Goal: Task Accomplishment & Management: Manage account settings

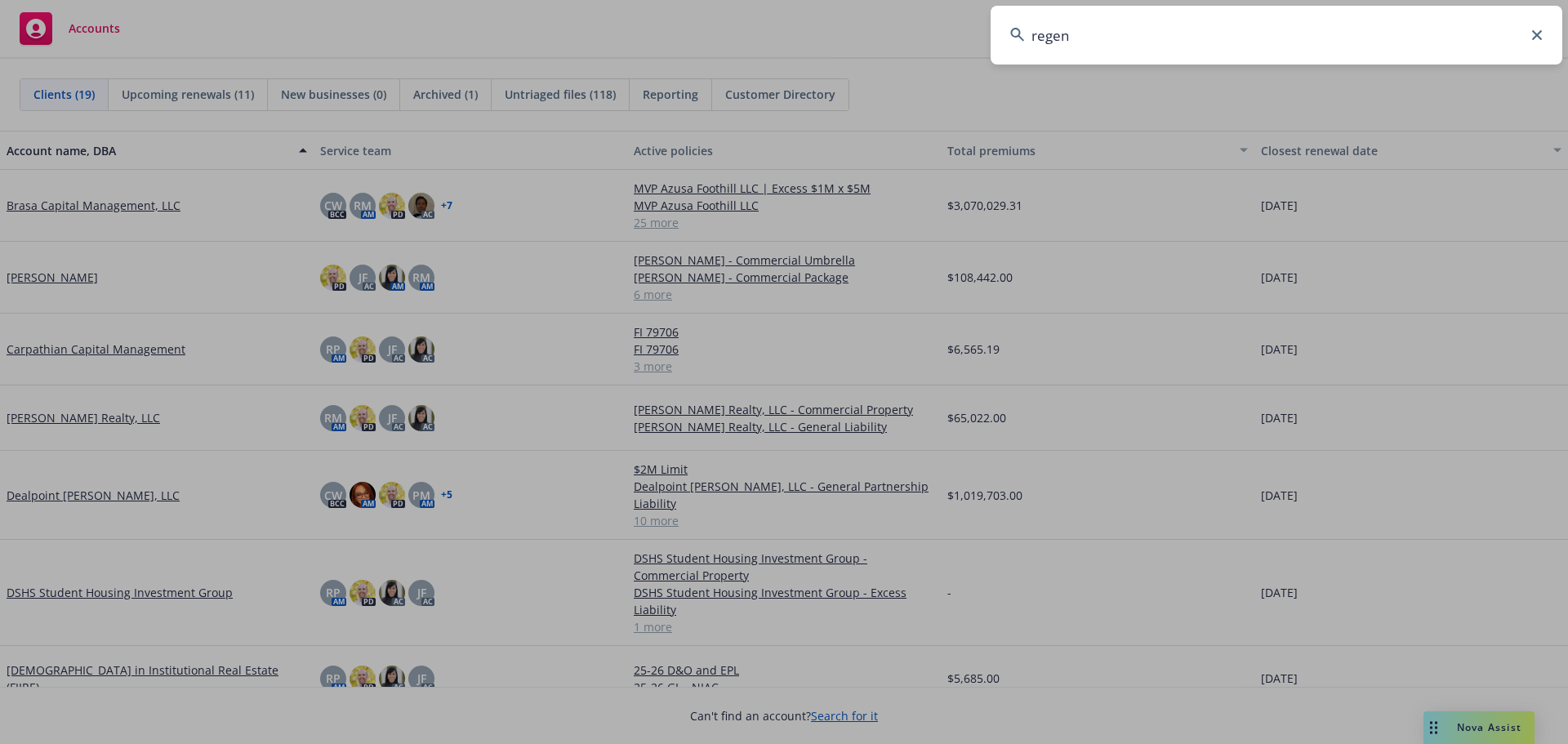
type input "regent"
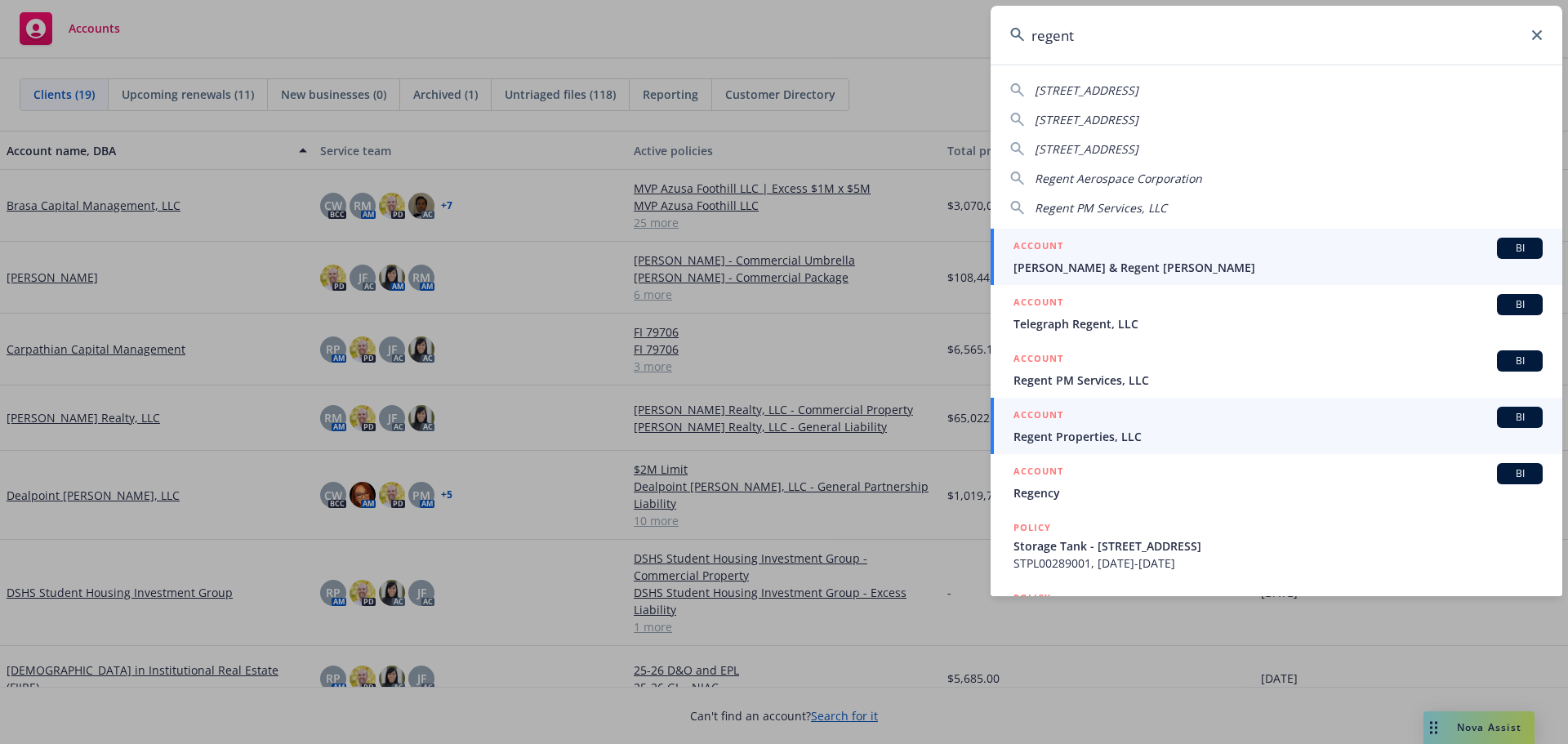
click at [1112, 422] on div "ACCOUNT BI" at bounding box center [1278, 418] width 529 height 21
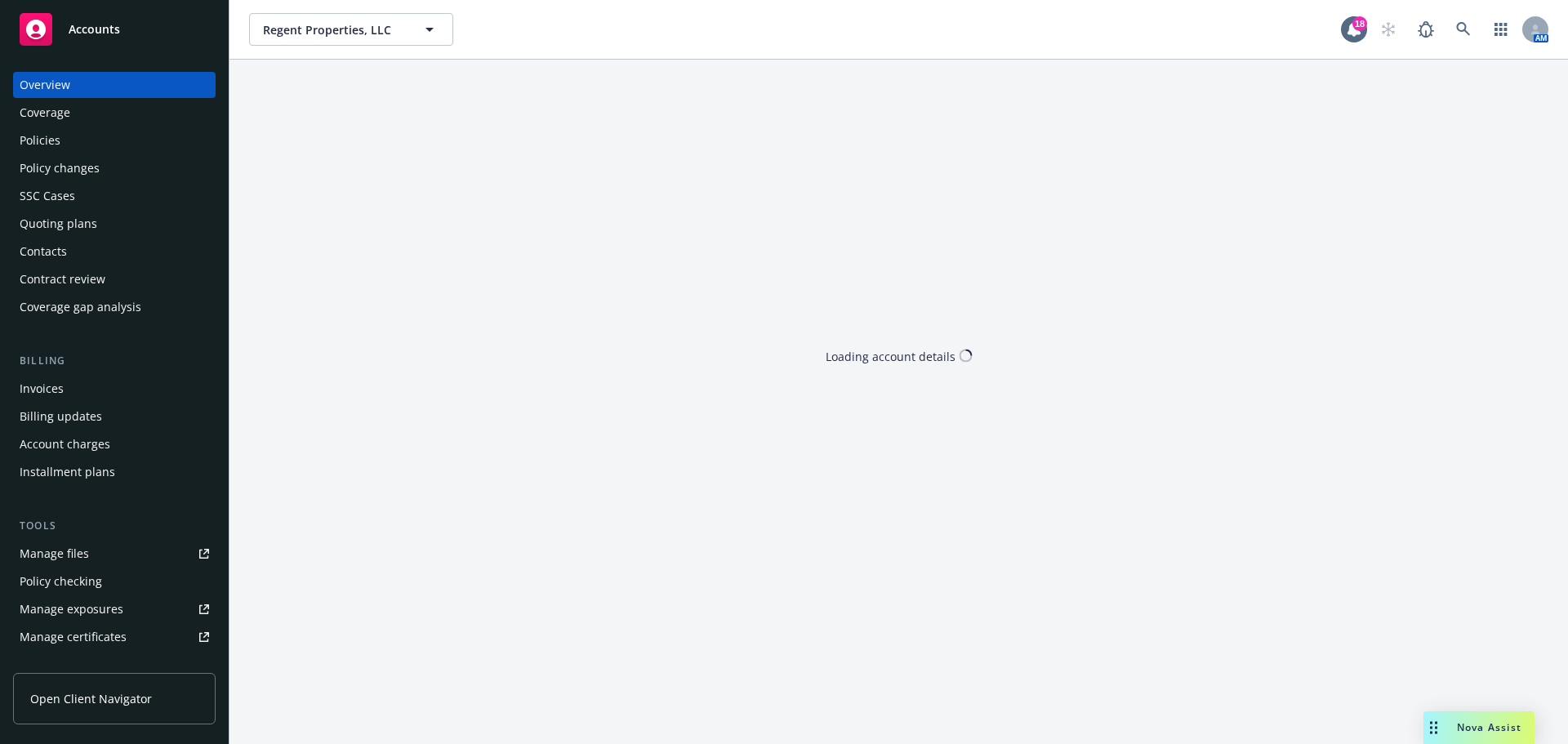
click at [63, 144] on div "Policies" at bounding box center [115, 140] width 190 height 26
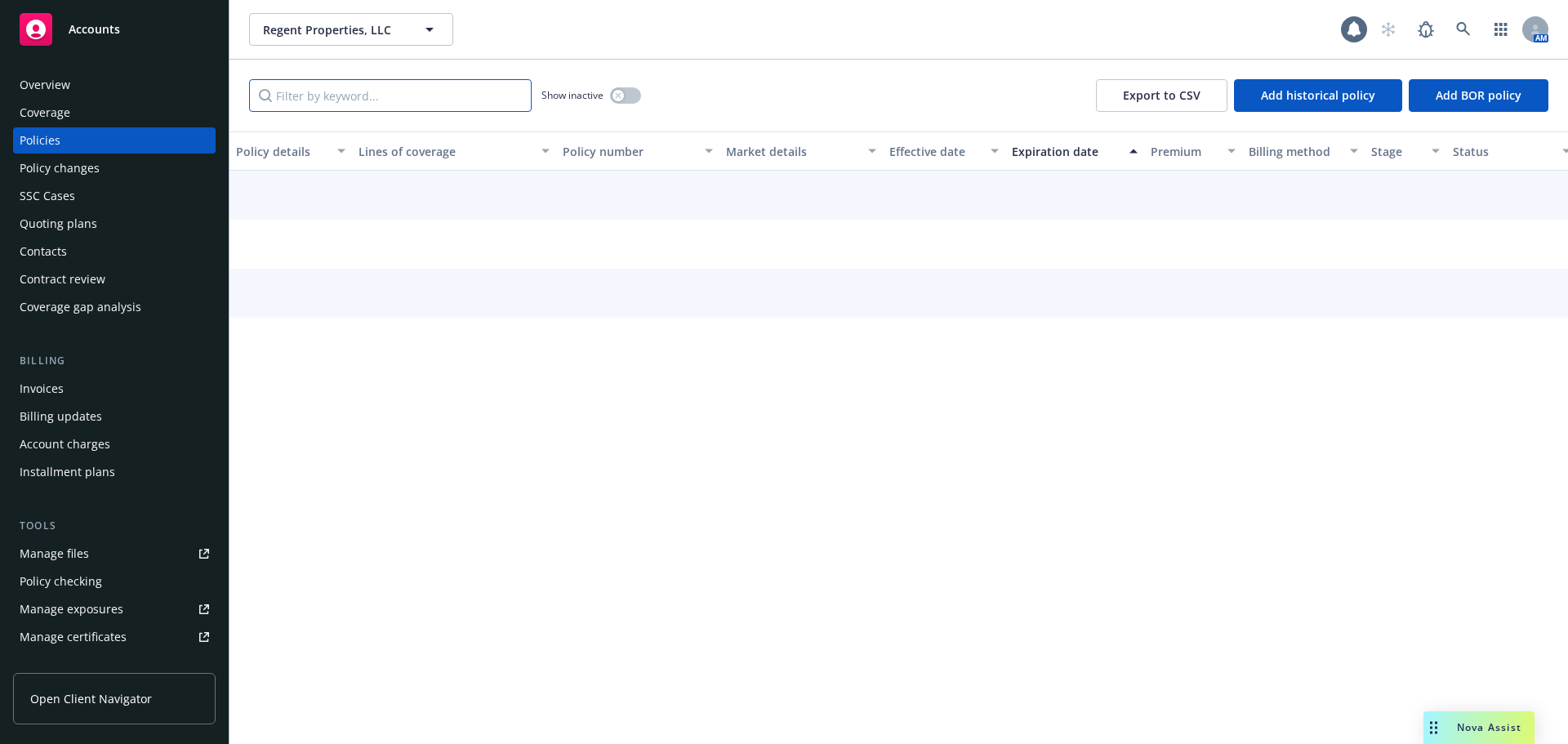
click at [354, 102] on input "Filter by keyword..." at bounding box center [391, 96] width 282 height 33
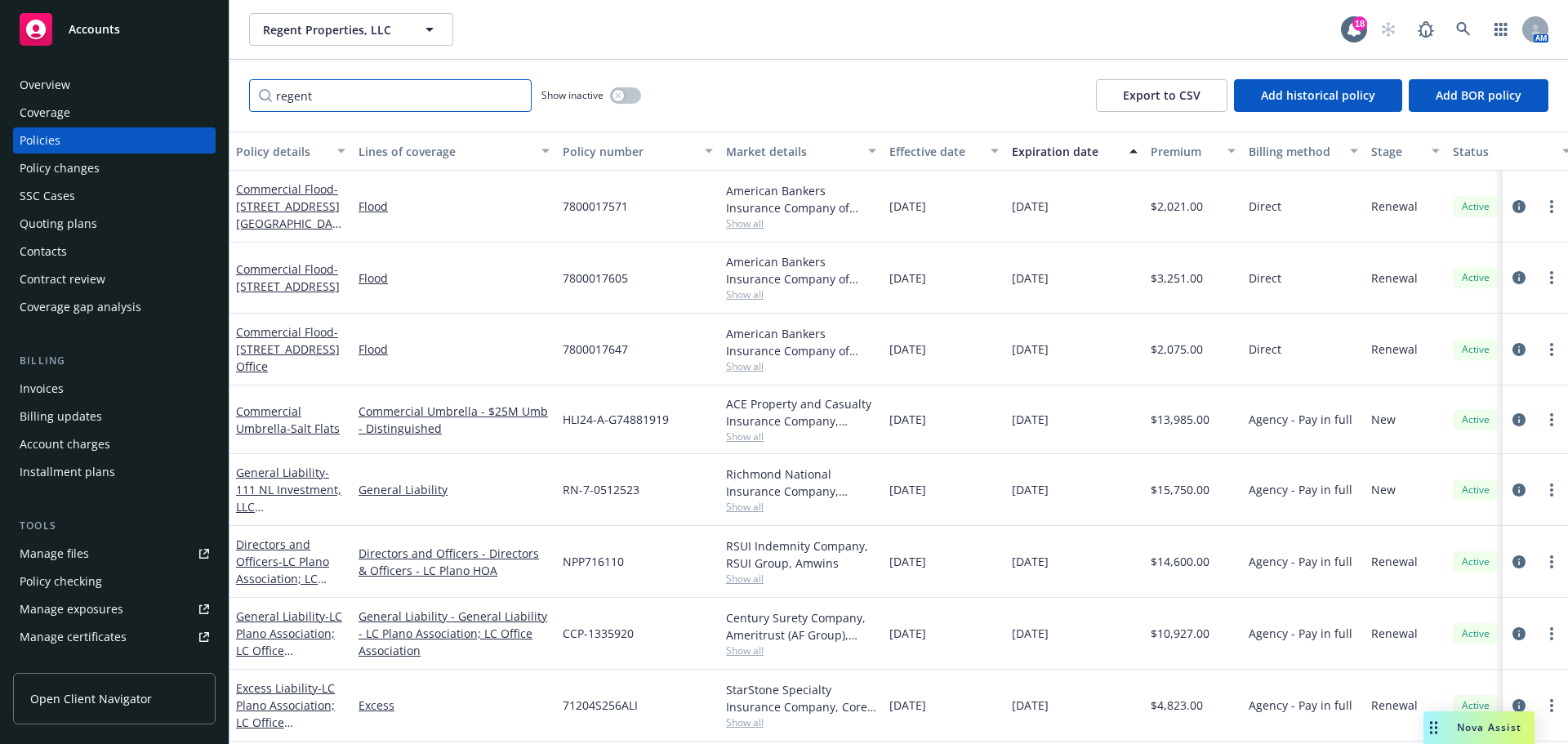
type input "regent"
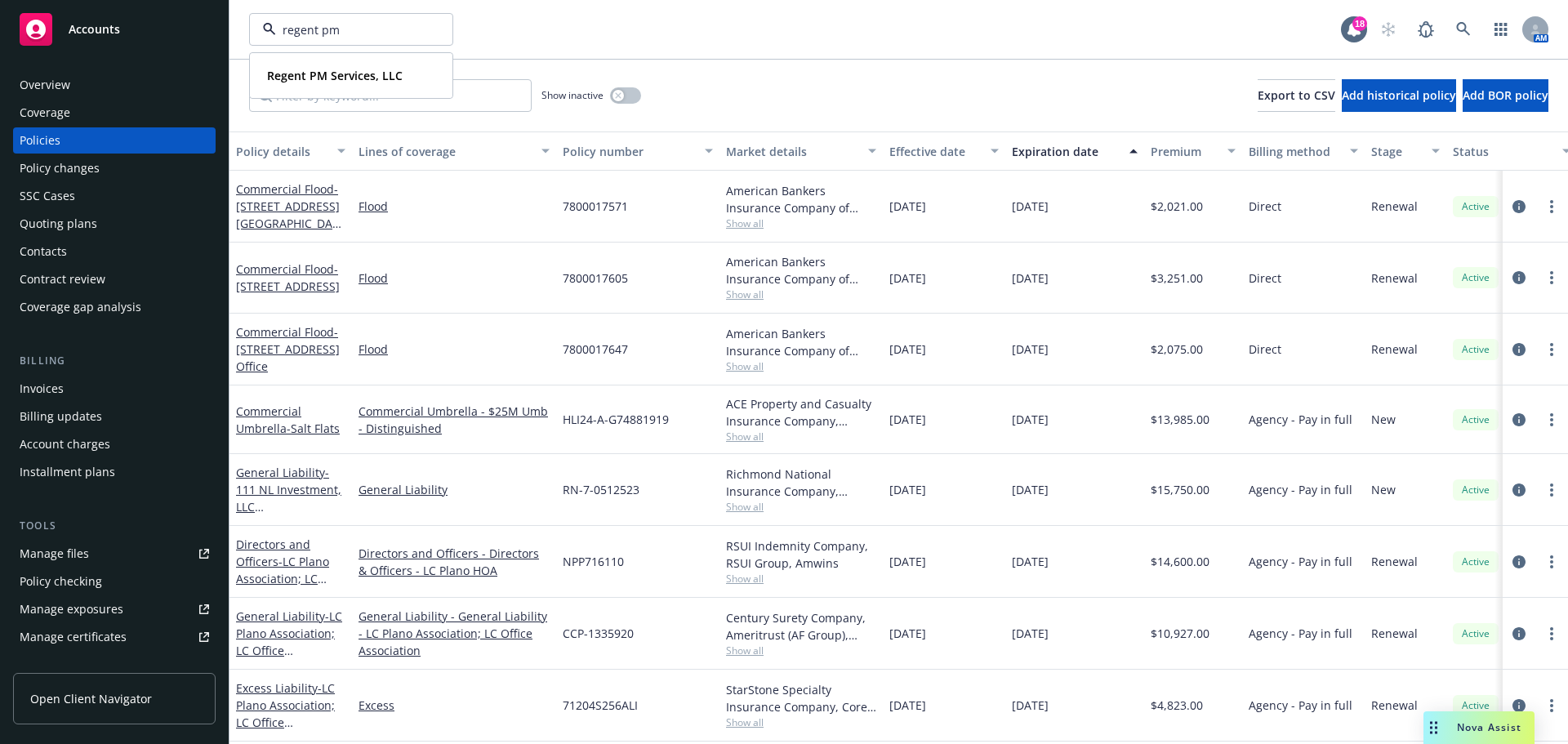
click at [316, 85] on div "Regent PM Services, LLC" at bounding box center [334, 75] width 145 height 24
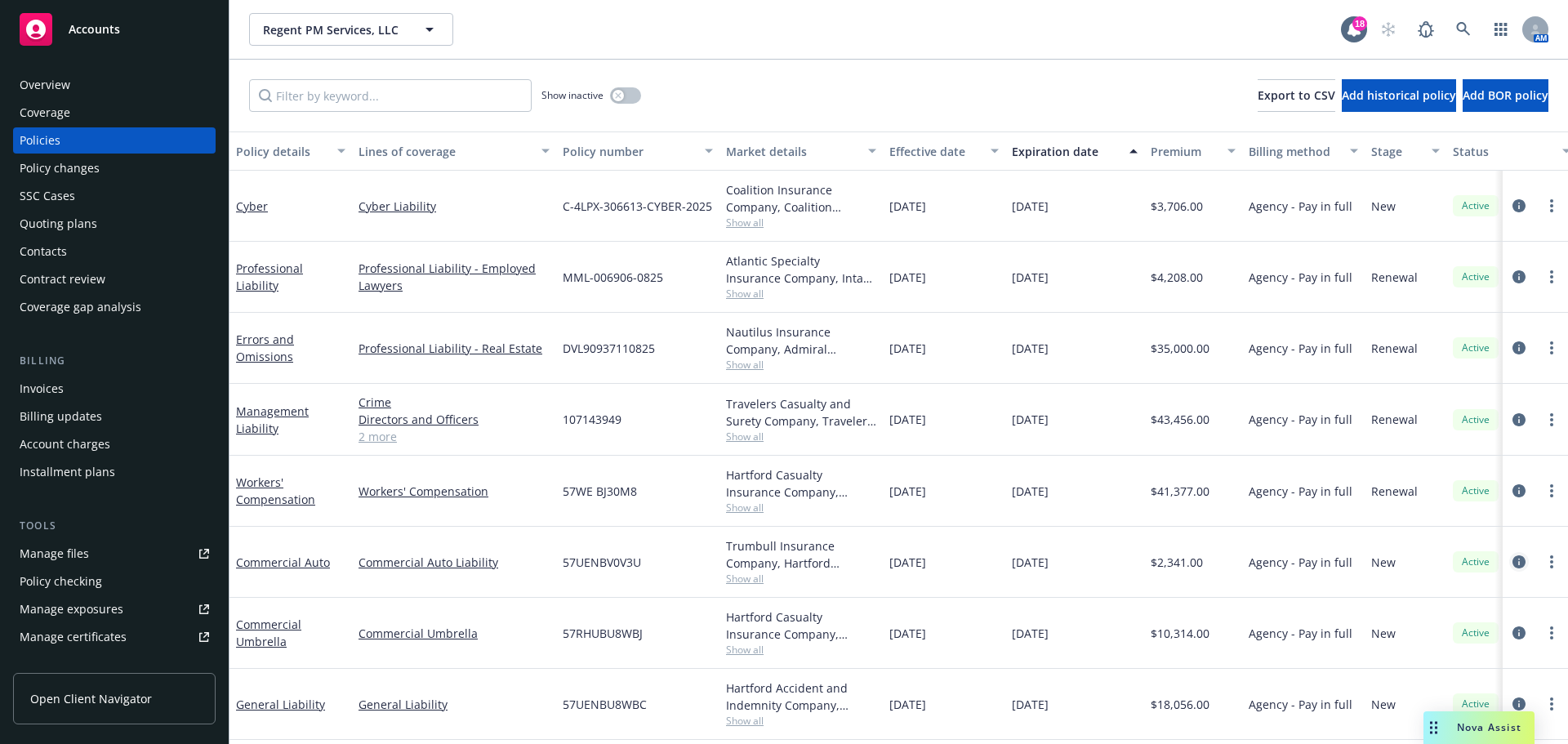
click at [1513, 562] on icon "circleInformation" at bounding box center [1519, 562] width 13 height 13
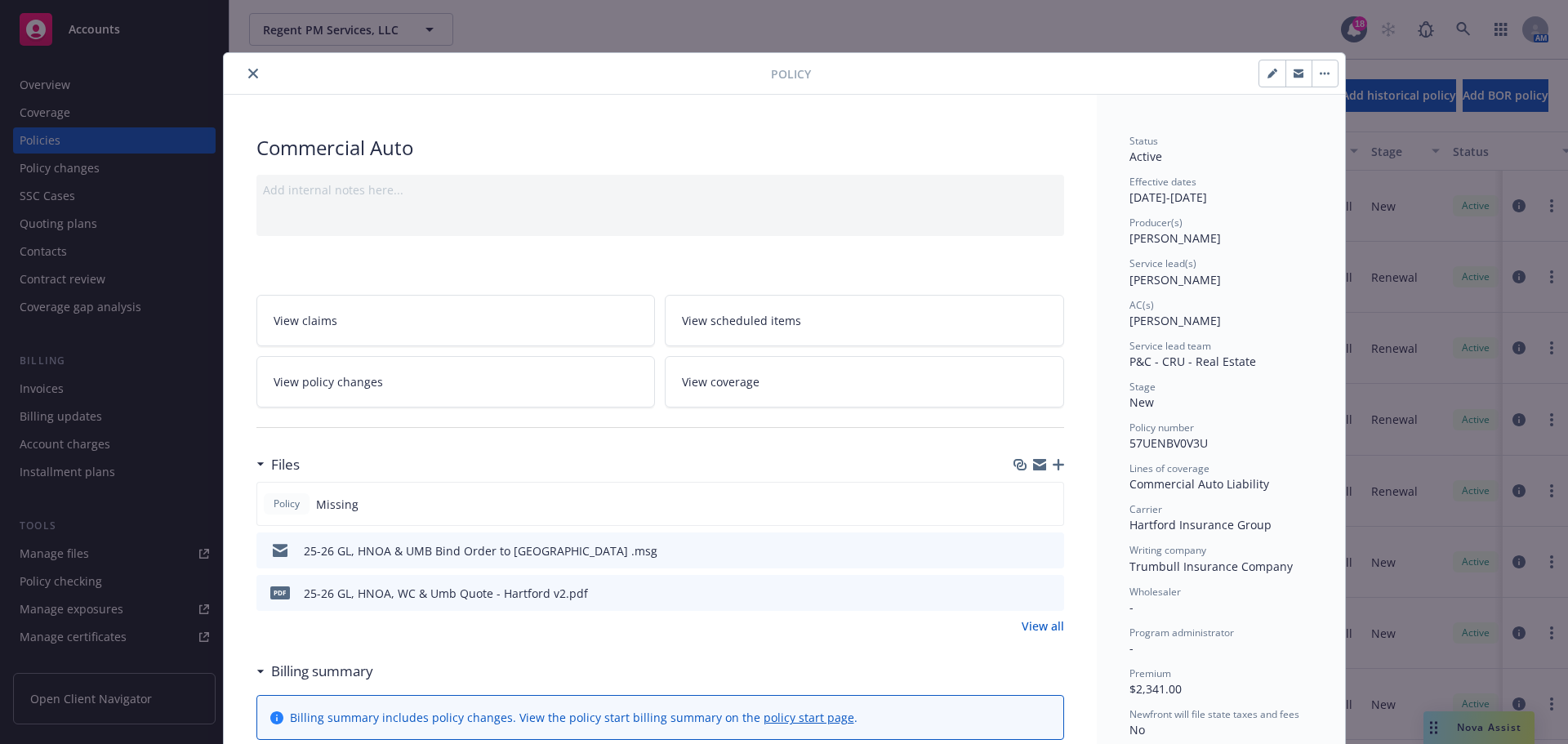
click at [1053, 467] on icon "button" at bounding box center [1059, 465] width 12 height 12
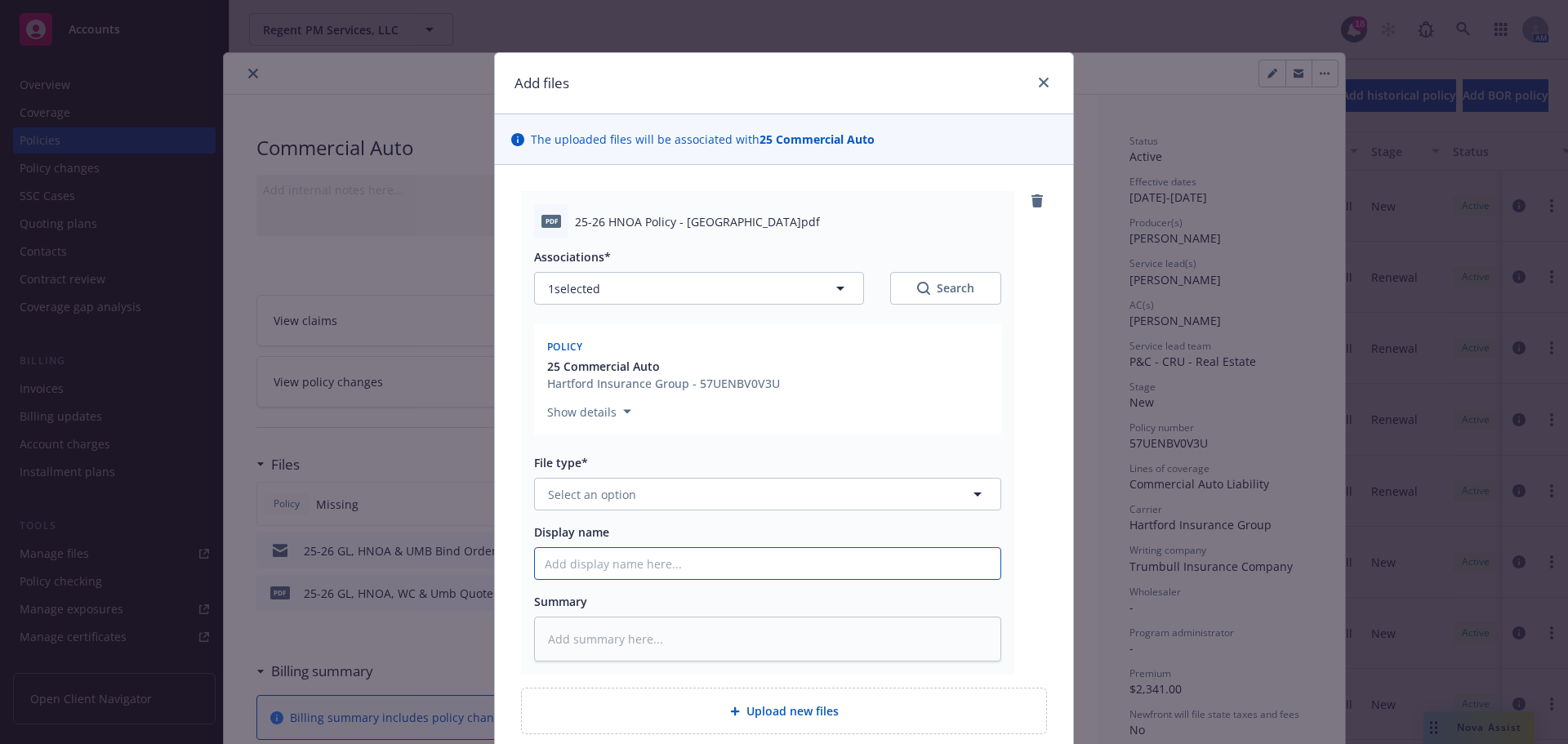
click at [642, 566] on input "Display name" at bounding box center [768, 564] width 466 height 31
paste input "25-26 HNOA Policy - [GEOGRAPHIC_DATA]"
type textarea "x"
type input "25-26 HNOA Policy - [GEOGRAPHIC_DATA]"
click at [641, 496] on button "Select an option" at bounding box center [768, 495] width 467 height 33
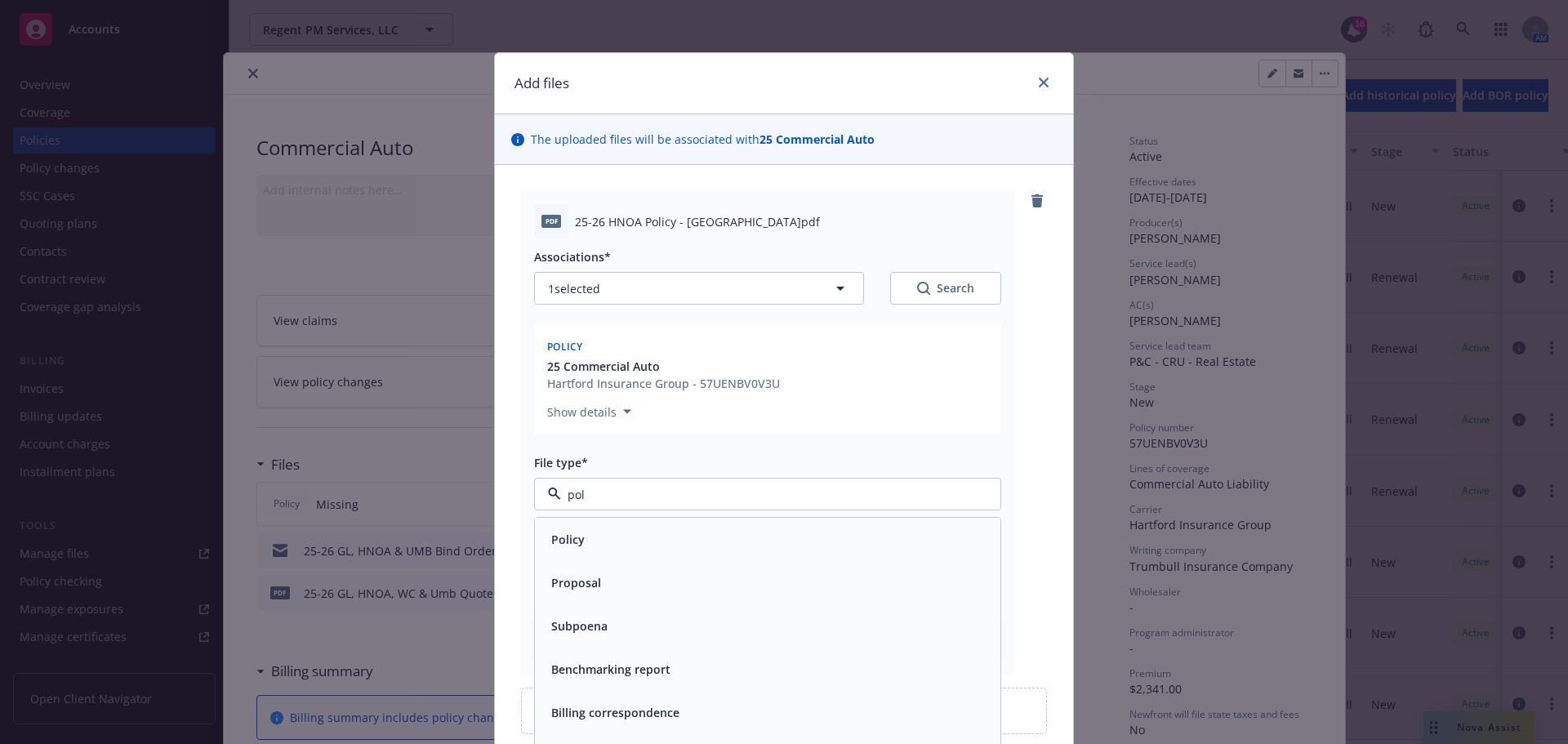
type input "poli"
click at [607, 538] on div "Policy" at bounding box center [768, 539] width 446 height 24
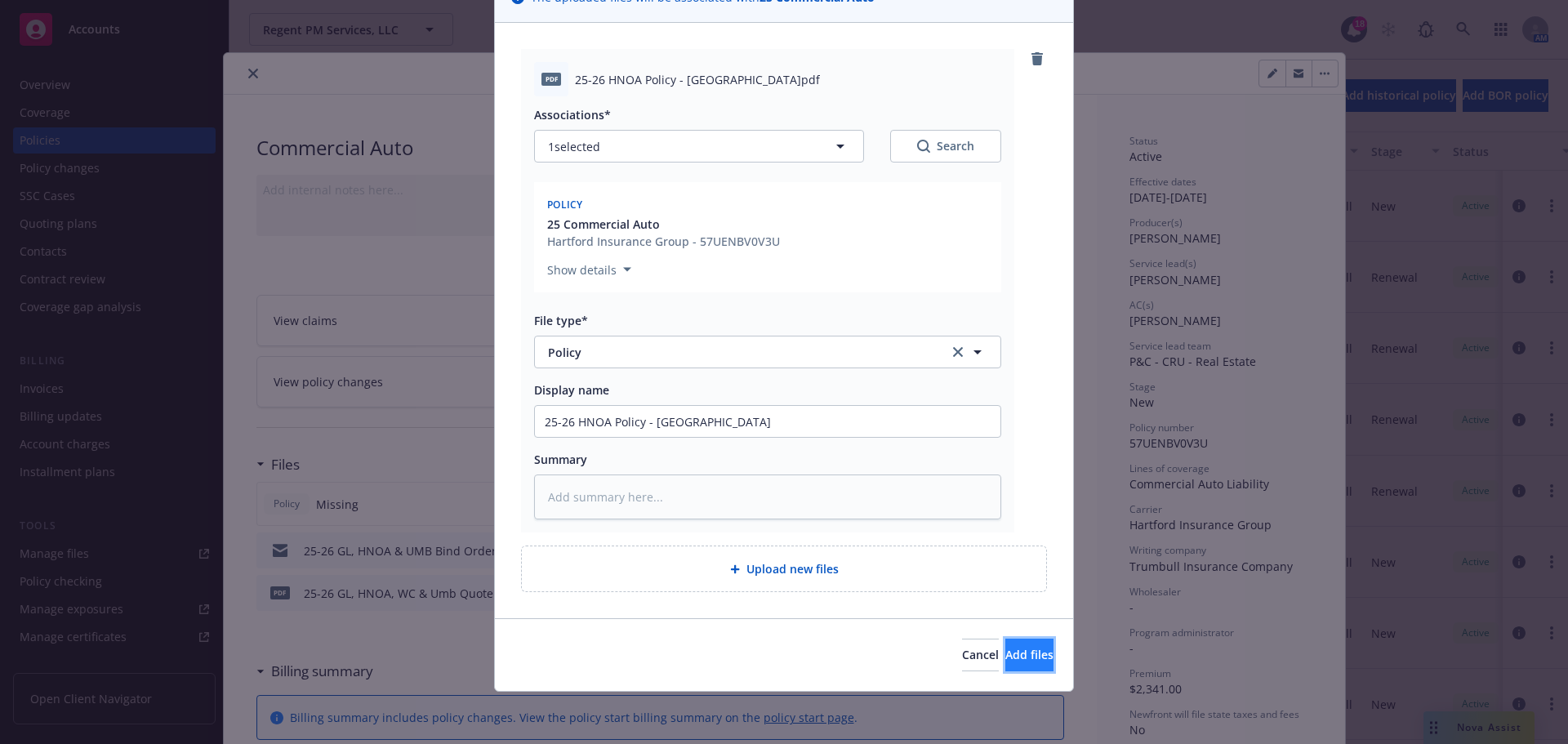
click at [1006, 654] on span "Add files" at bounding box center [1030, 654] width 48 height 16
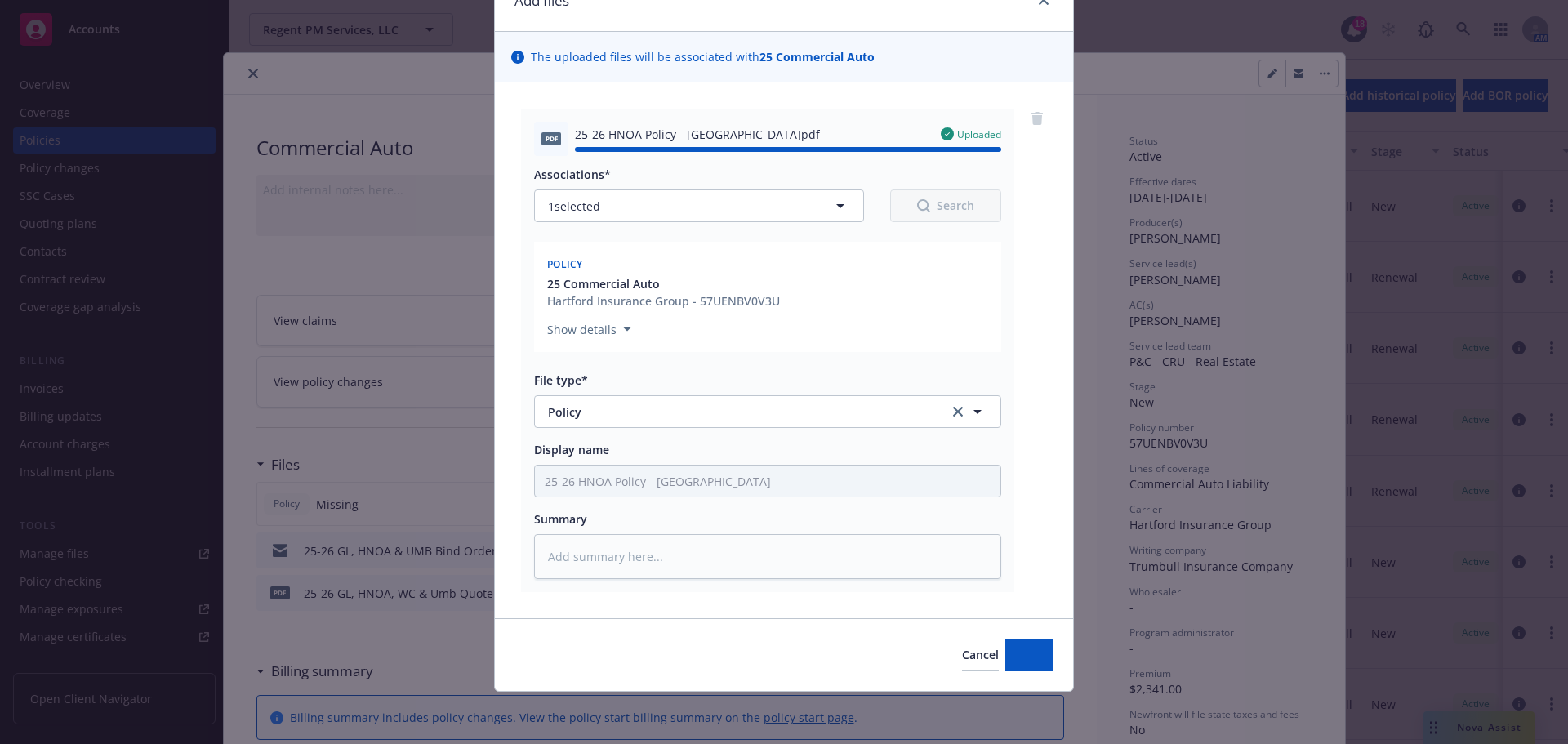
type textarea "x"
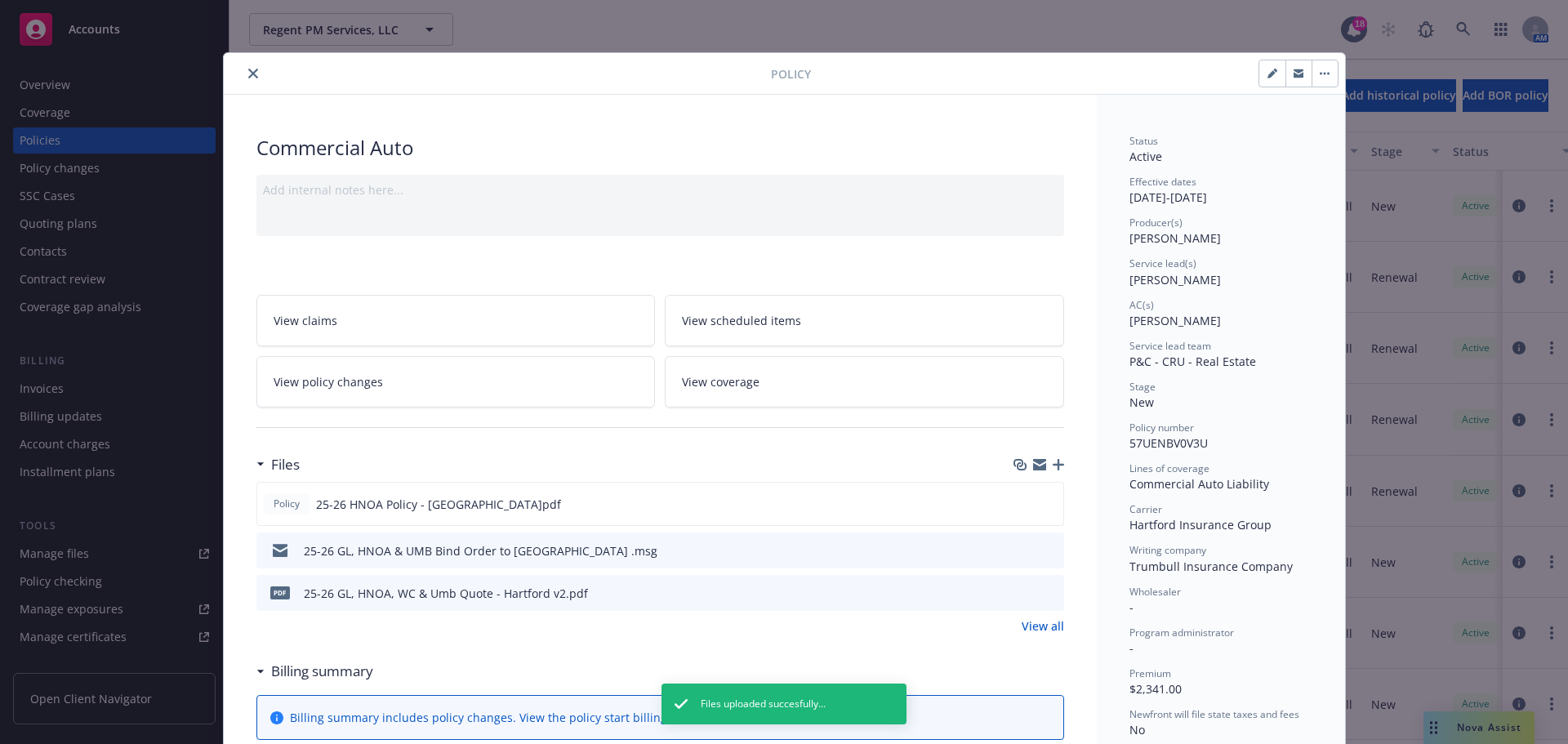
click at [253, 71] on button "close" at bounding box center [253, 73] width 20 height 20
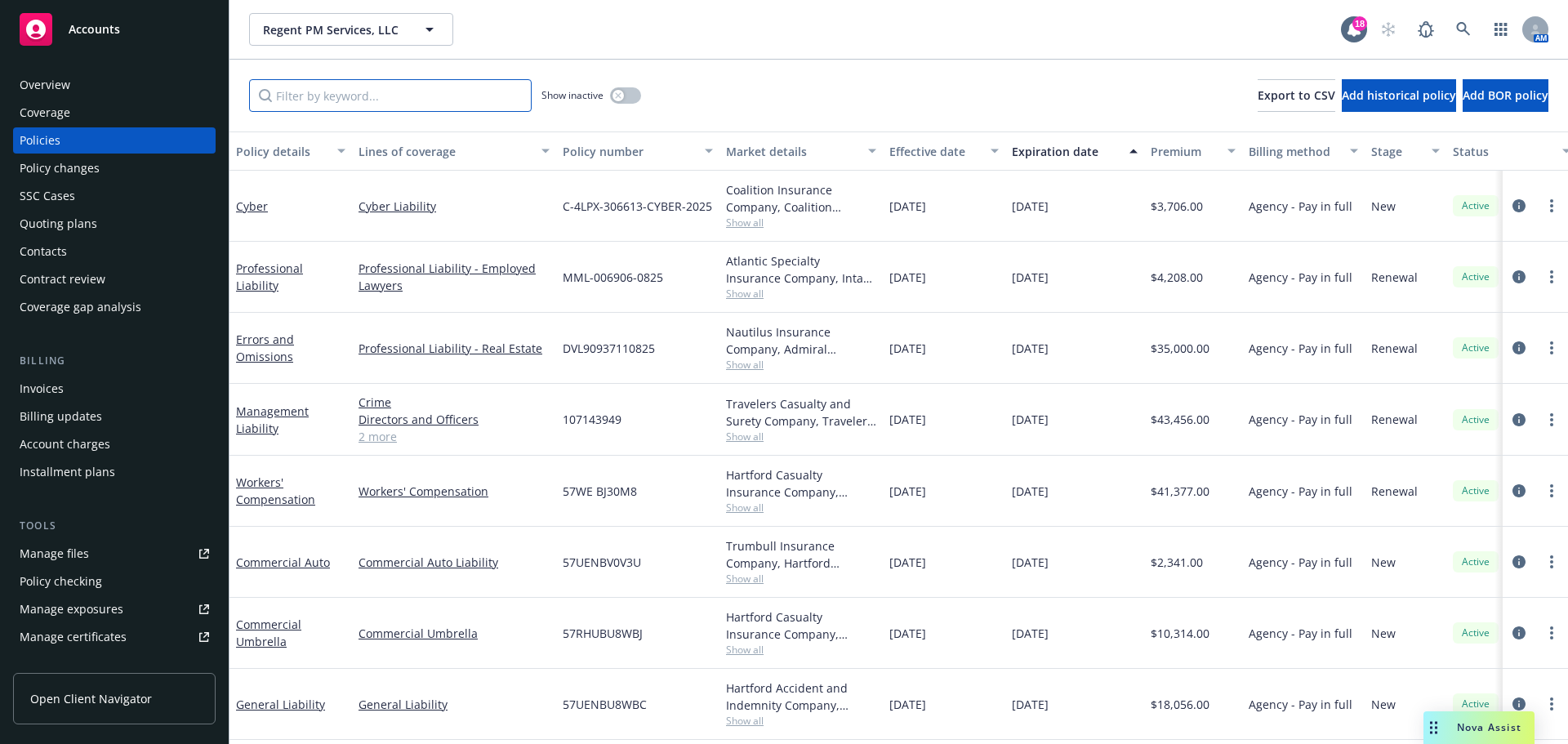
click at [344, 92] on input "Filter by keyword..." at bounding box center [391, 96] width 282 height 33
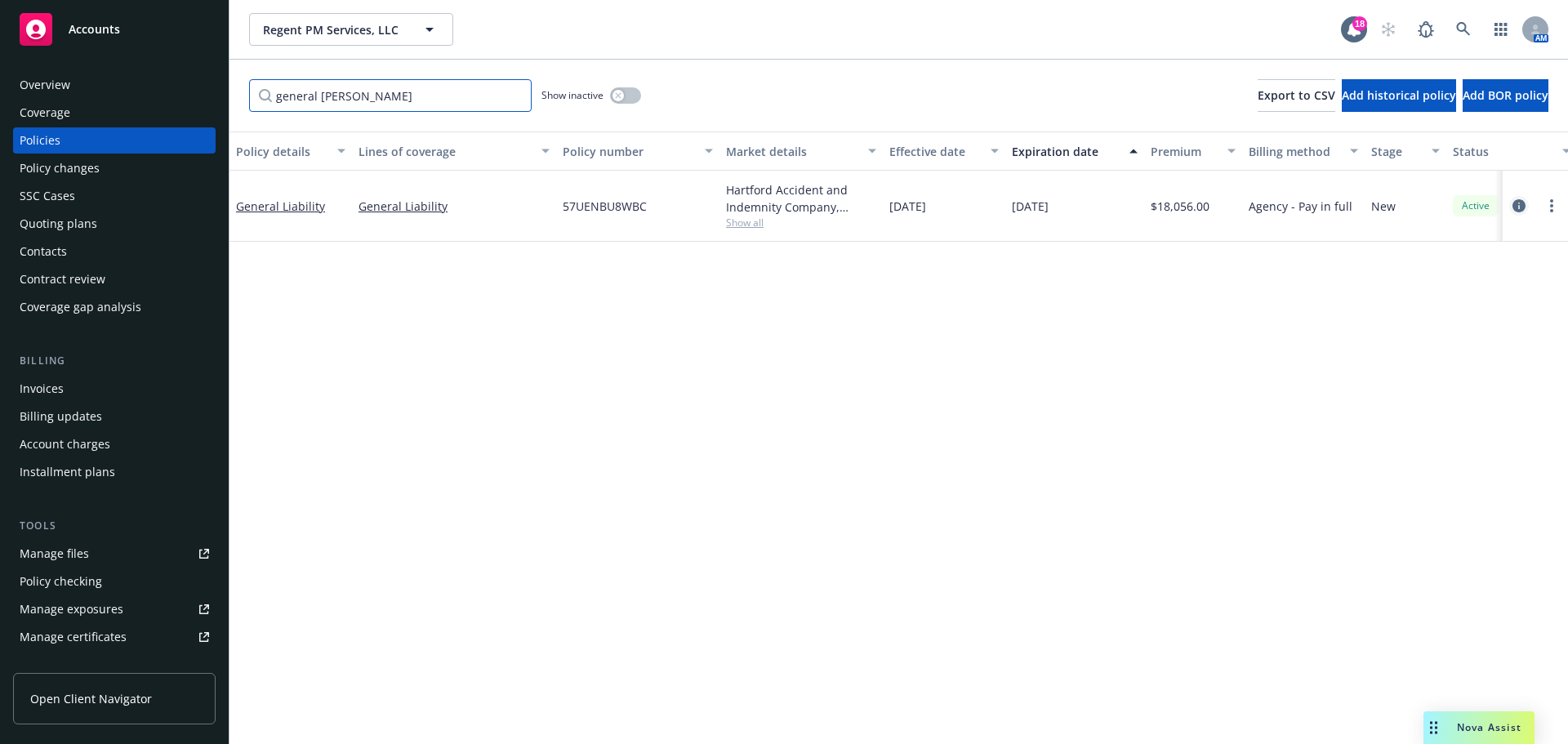
type input "general [PERSON_NAME]"
click at [1518, 209] on icon "circleInformation" at bounding box center [1519, 206] width 13 height 13
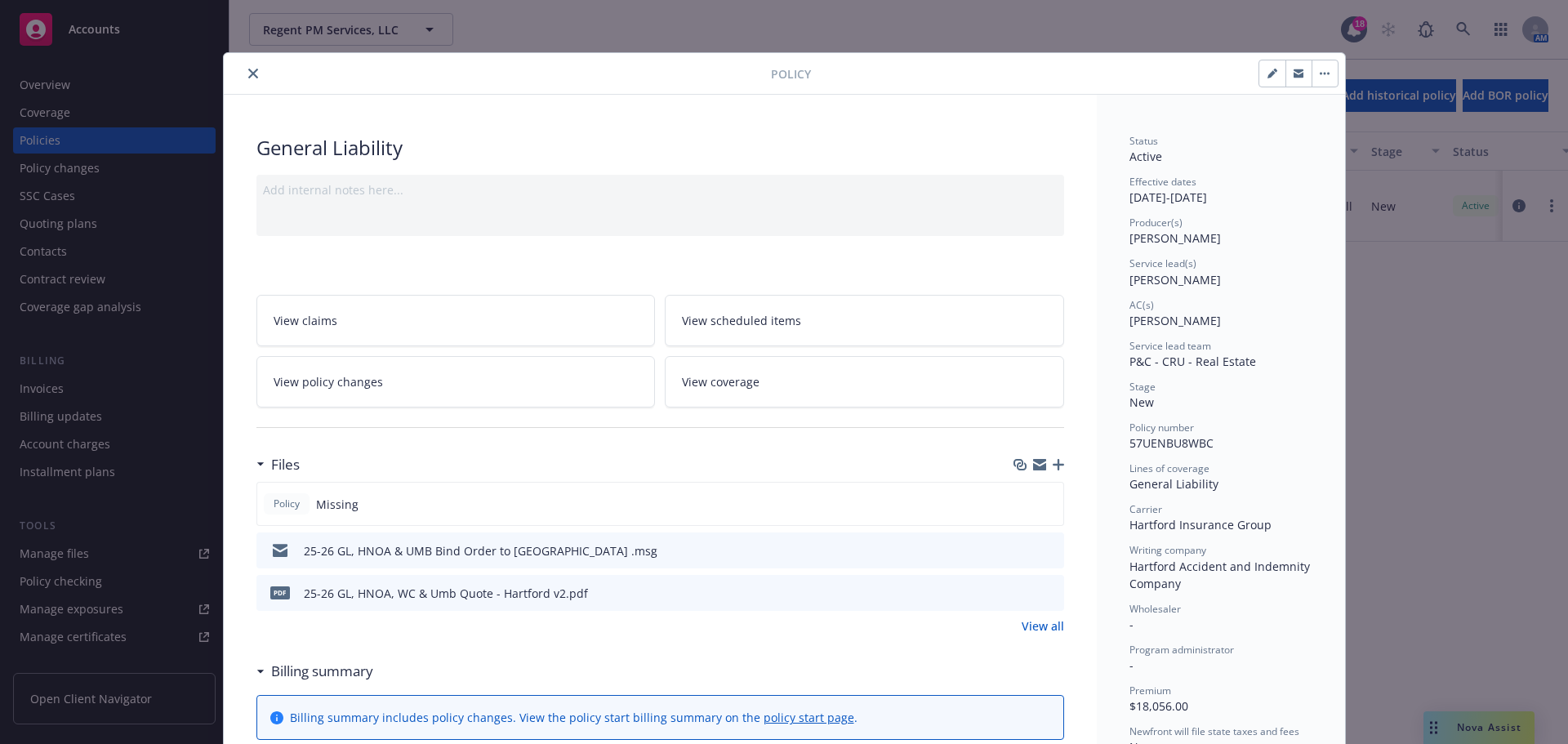
click at [1053, 466] on icon "button" at bounding box center [1059, 465] width 12 height 12
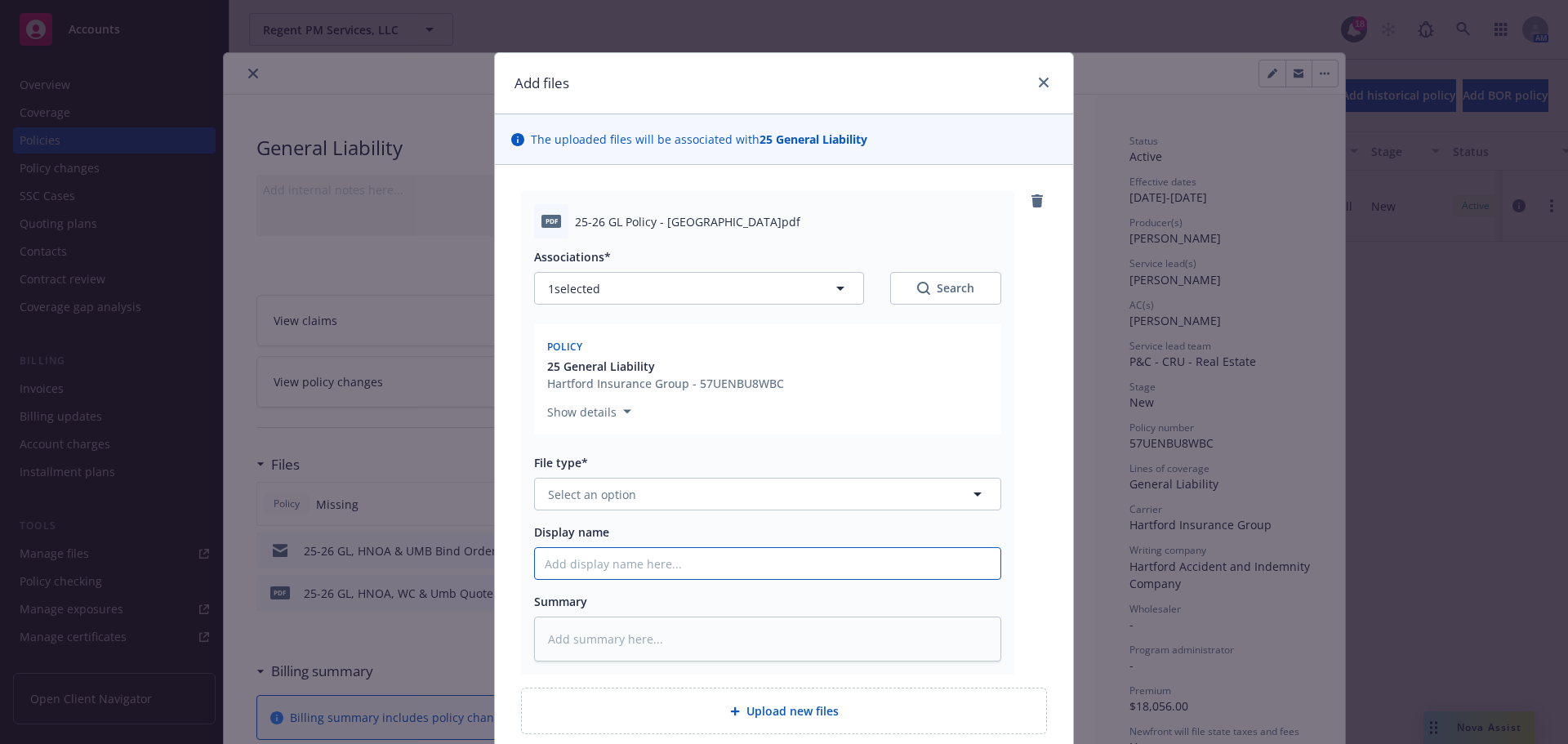
click at [647, 560] on input "Display name" at bounding box center [768, 564] width 466 height 31
paste input "25-26 GL Policy - [GEOGRAPHIC_DATA]"
type textarea "x"
type input "25-26 GL Policy - [GEOGRAPHIC_DATA]"
click at [687, 500] on button "Select an option" at bounding box center [768, 495] width 467 height 33
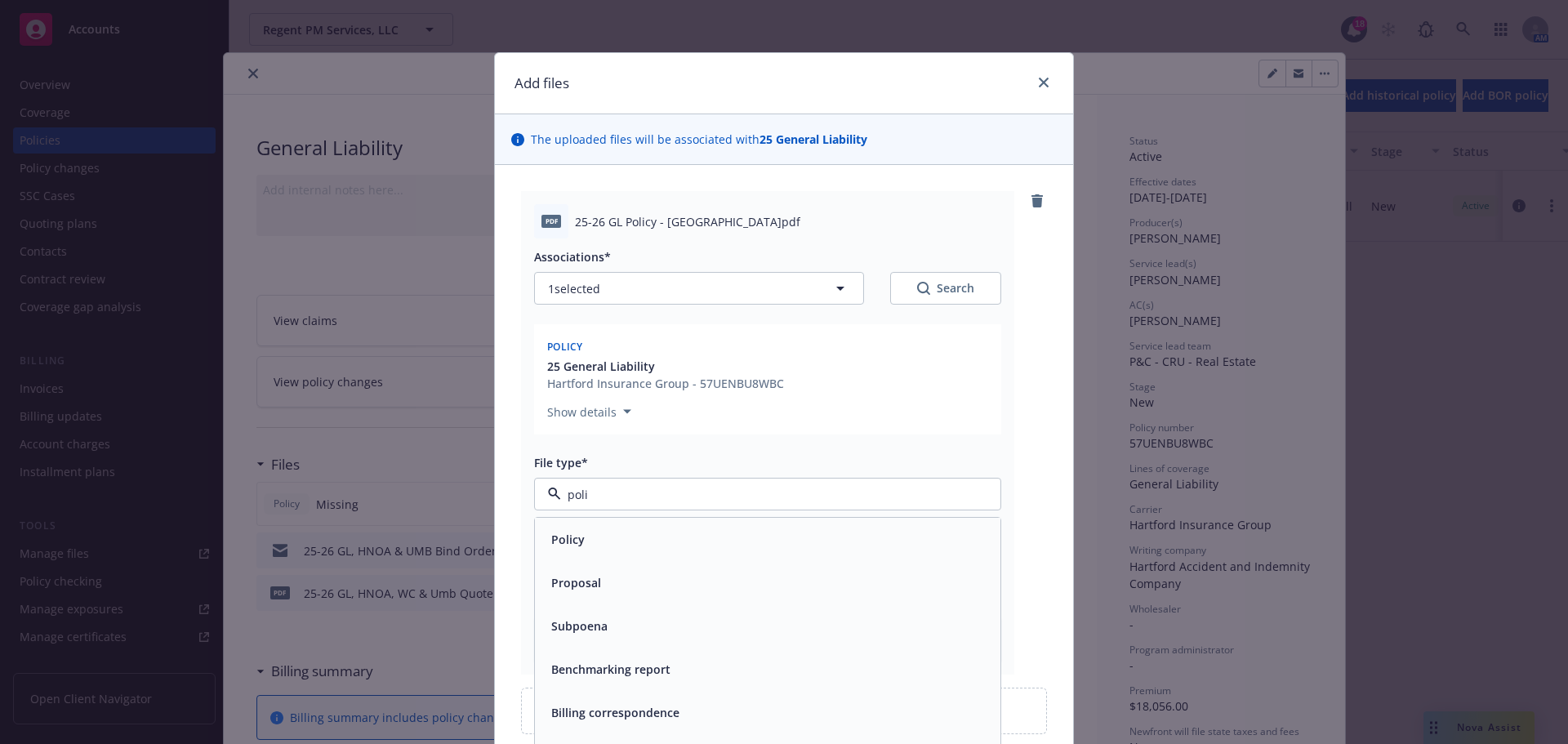
type input "polic"
click at [667, 526] on div "Policy" at bounding box center [768, 539] width 466 height 43
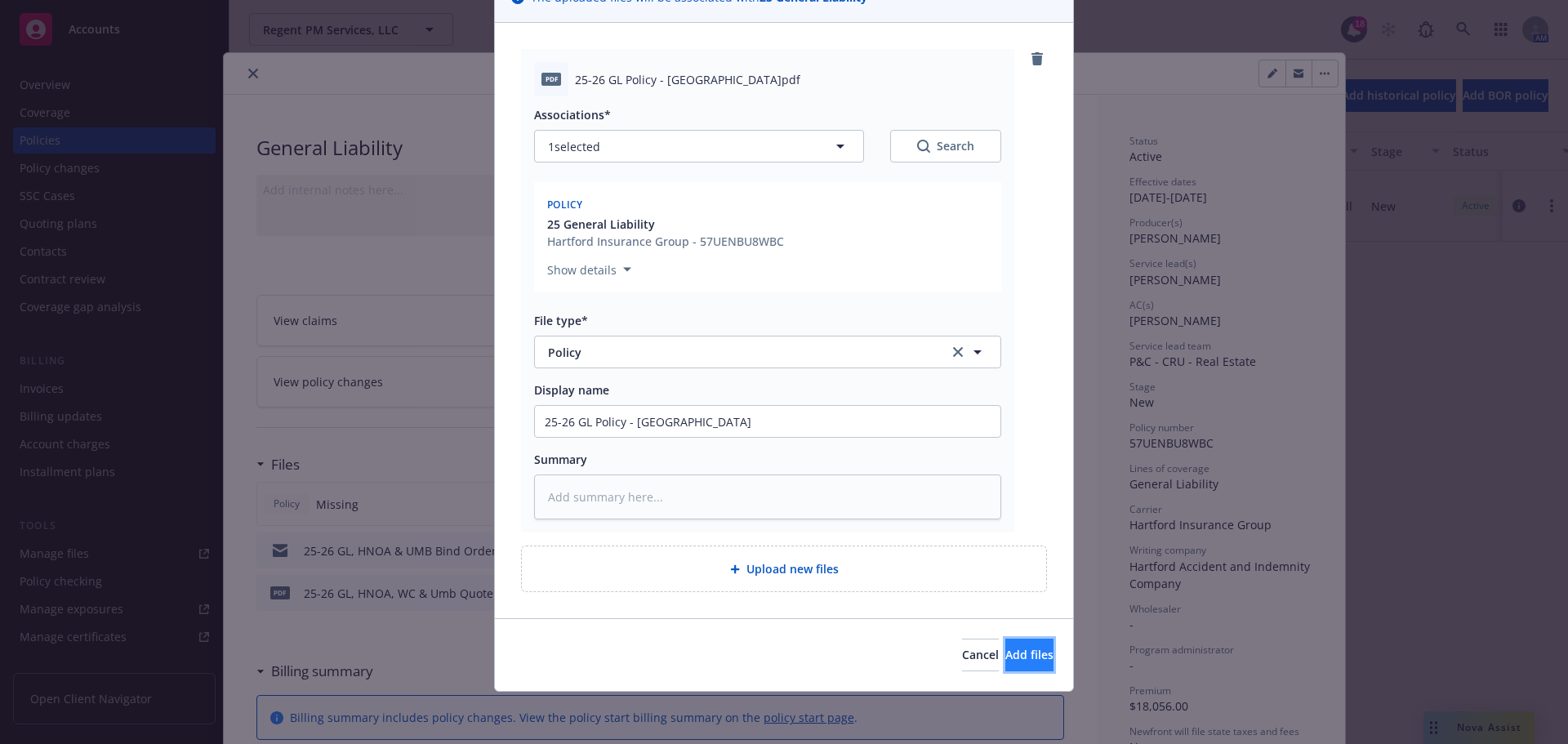
click at [1006, 654] on span "Add files" at bounding box center [1030, 654] width 48 height 16
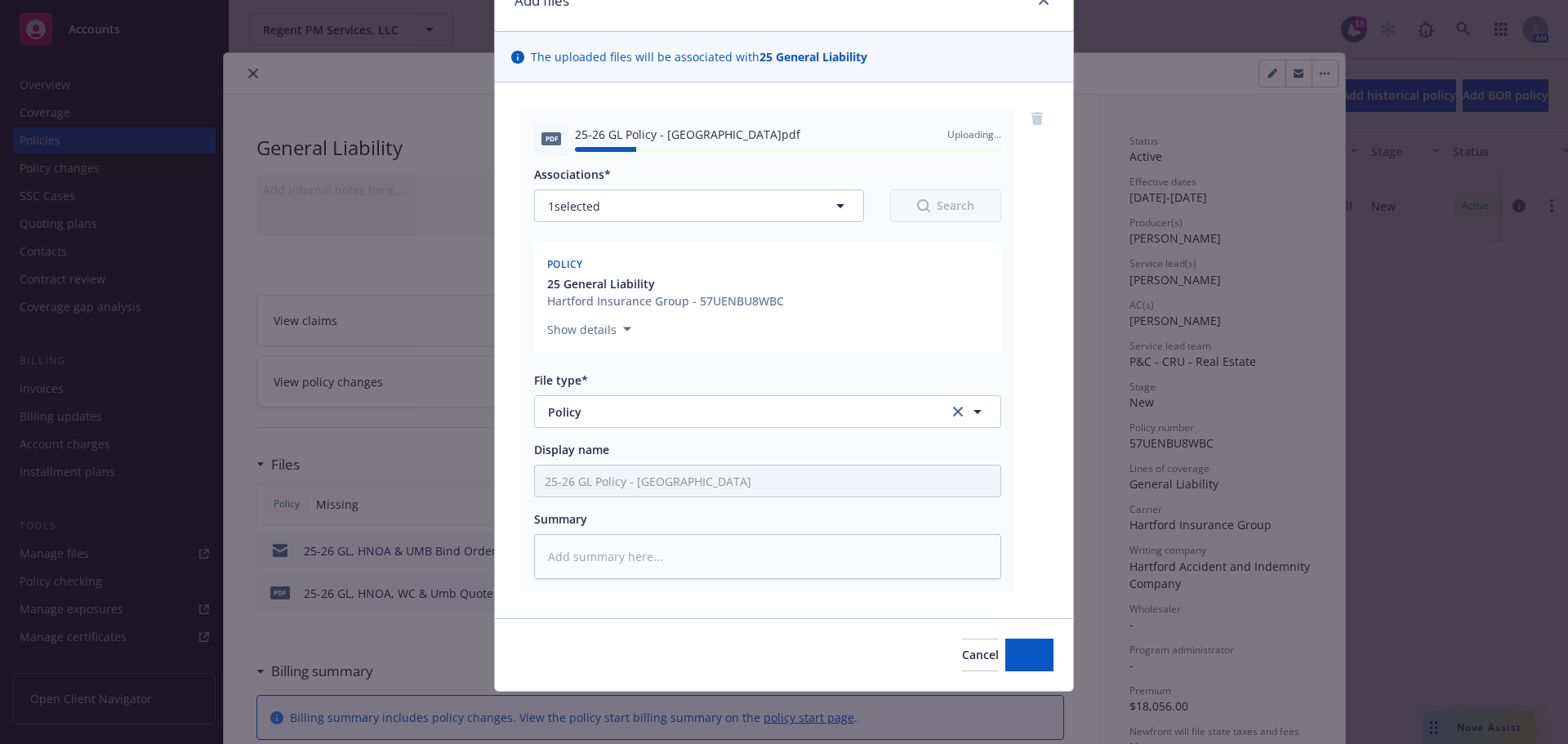
type textarea "x"
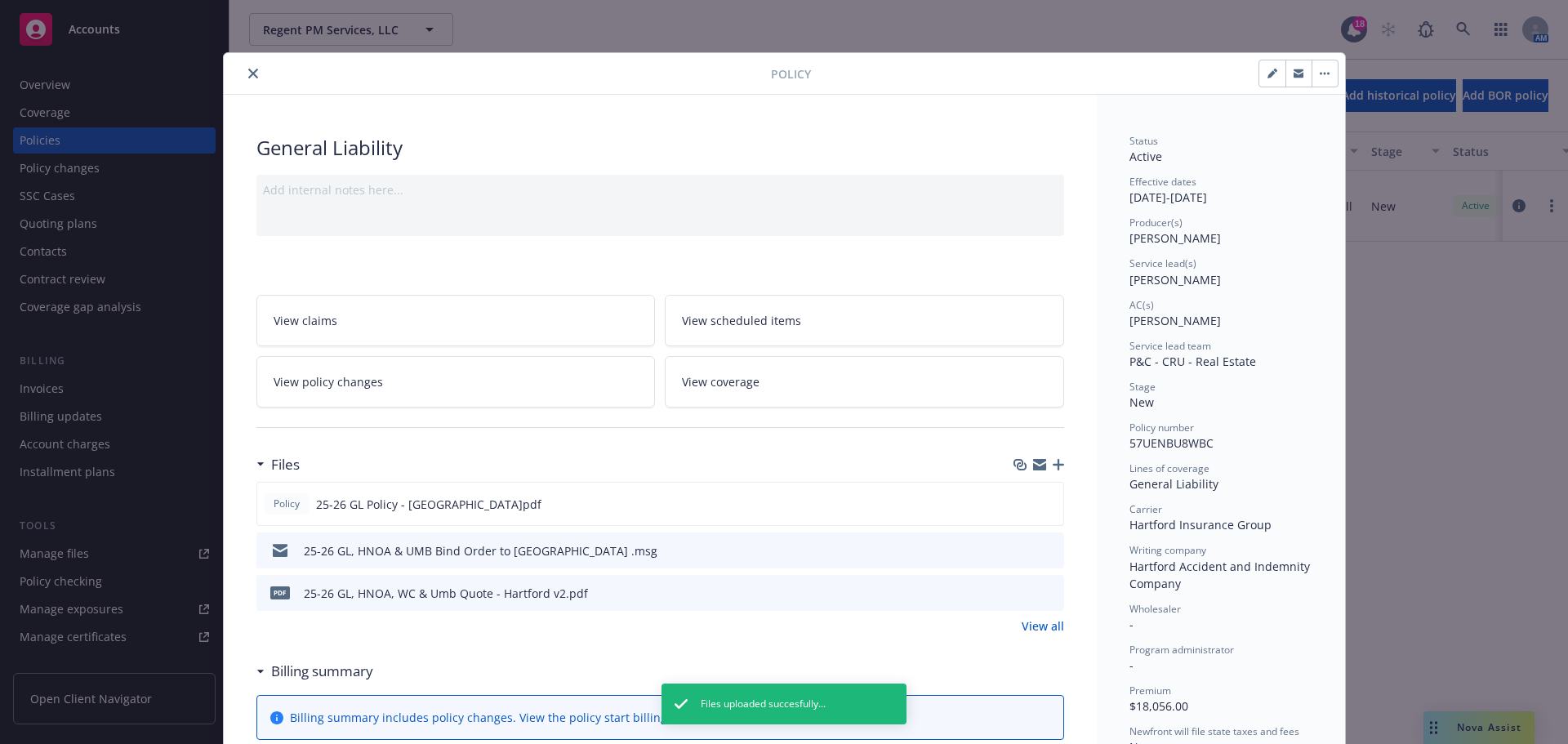
click at [244, 75] on button "close" at bounding box center [253, 73] width 20 height 20
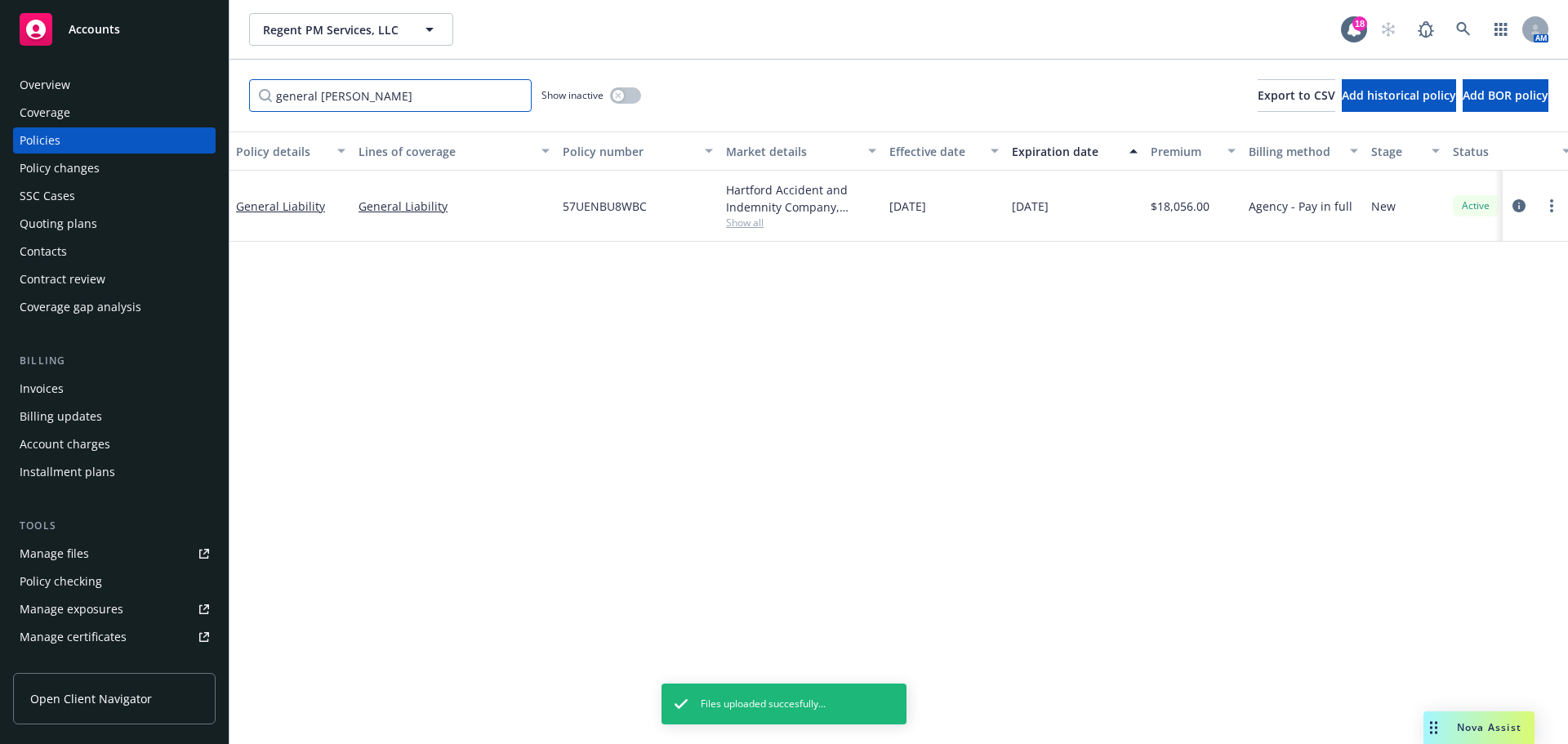
drag, startPoint x: 400, startPoint y: 83, endPoint x: 171, endPoint y: 88, distance: 229.1
click at [171, 88] on div "Accounts Overview Coverage Policies Policy changes SSC Cases Quoting plans Cont…" at bounding box center [784, 372] width 1568 height 744
type input "[PERSON_NAME]"
click at [1509, 207] on link "circleInformation" at bounding box center [1519, 206] width 20 height 20
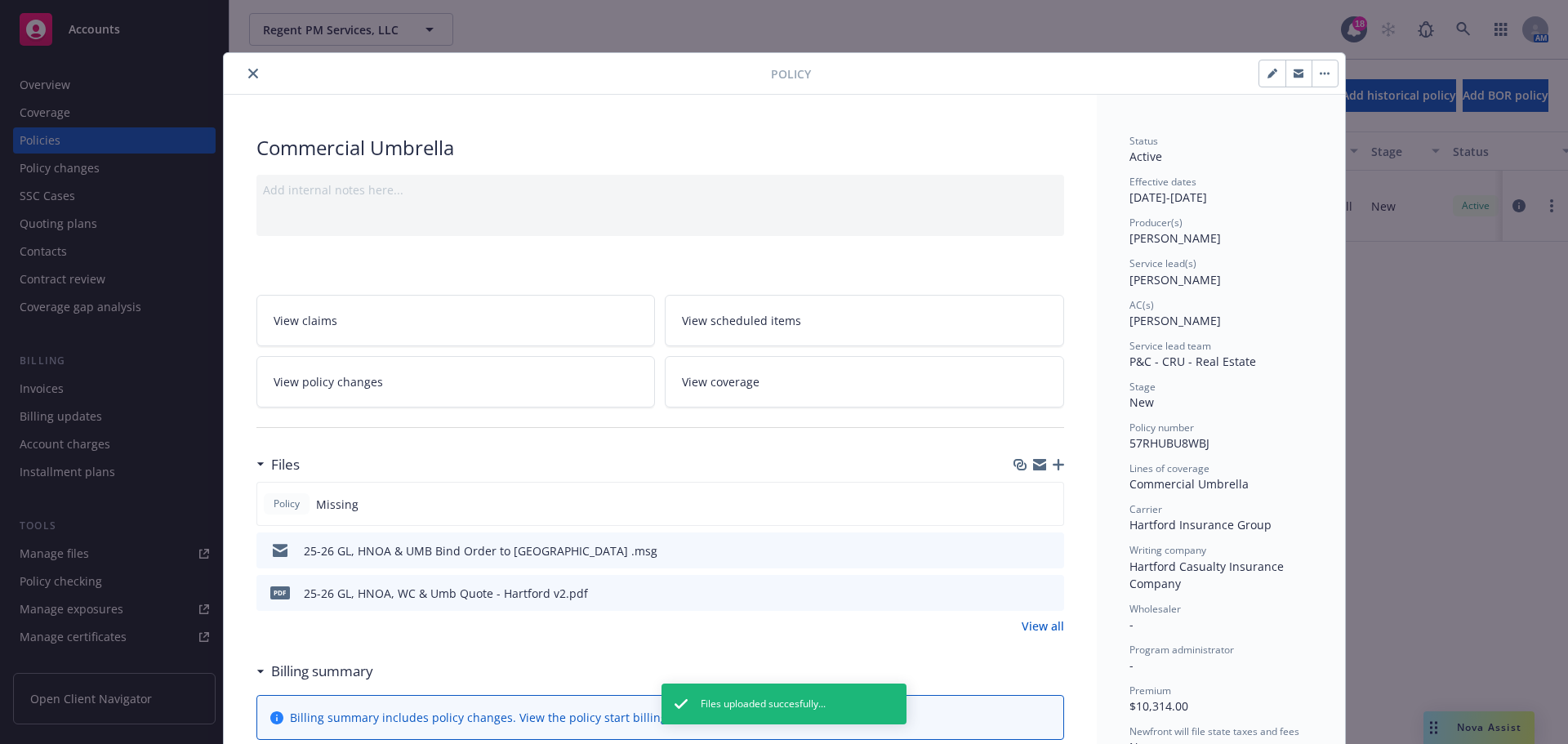
click at [1053, 464] on icon "button" at bounding box center [1059, 465] width 12 height 12
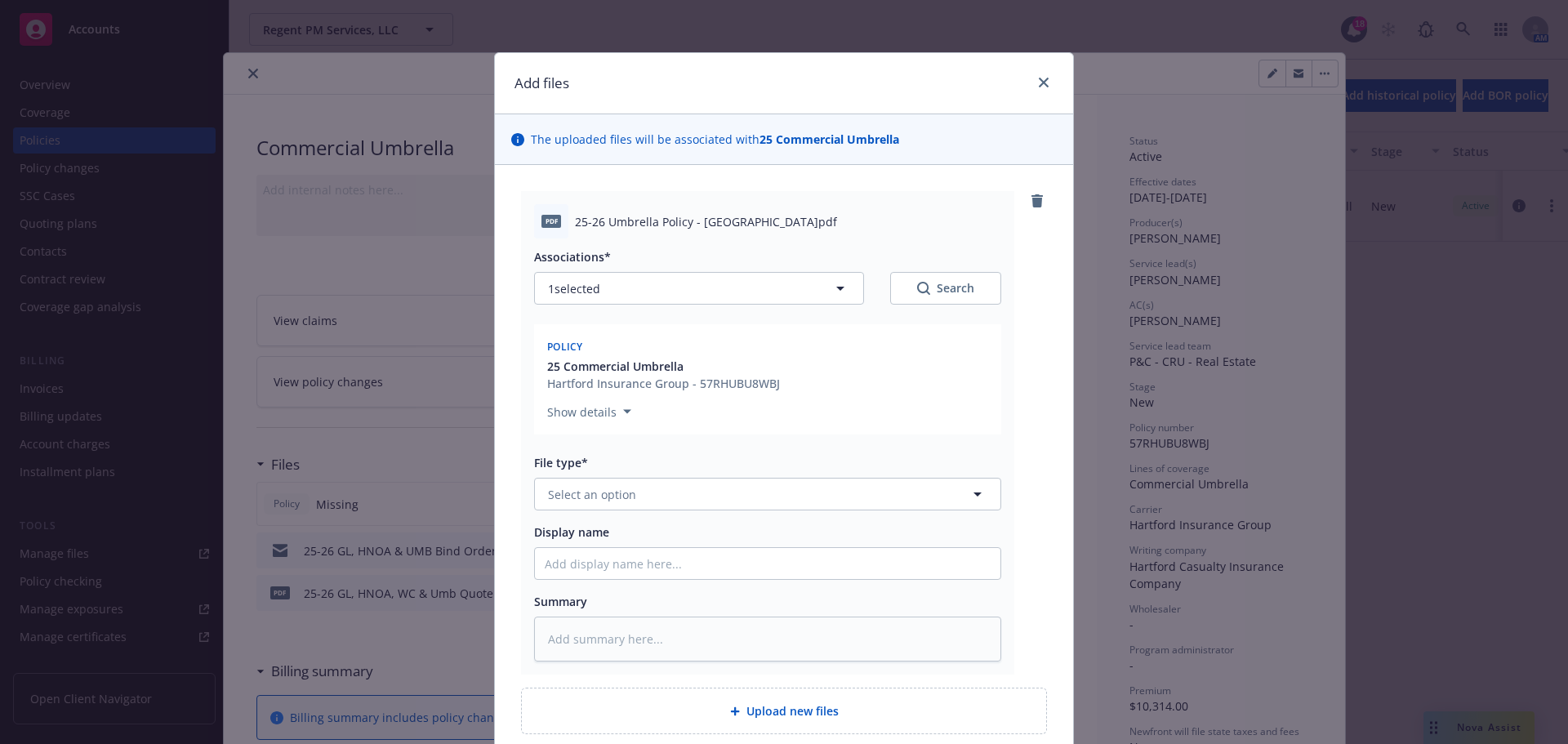
click at [649, 588] on div "Associations* 1 selected Search Policy 25 Commercial Umbrella Hartford Insuranc…" at bounding box center [768, 450] width 467 height 423
click at [660, 578] on input "Display name" at bounding box center [768, 564] width 466 height 31
paste input "25-26 Umbrella Policy - [GEOGRAPHIC_DATA]"
type textarea "x"
type input "25-26 Umbrella Policy - [GEOGRAPHIC_DATA]"
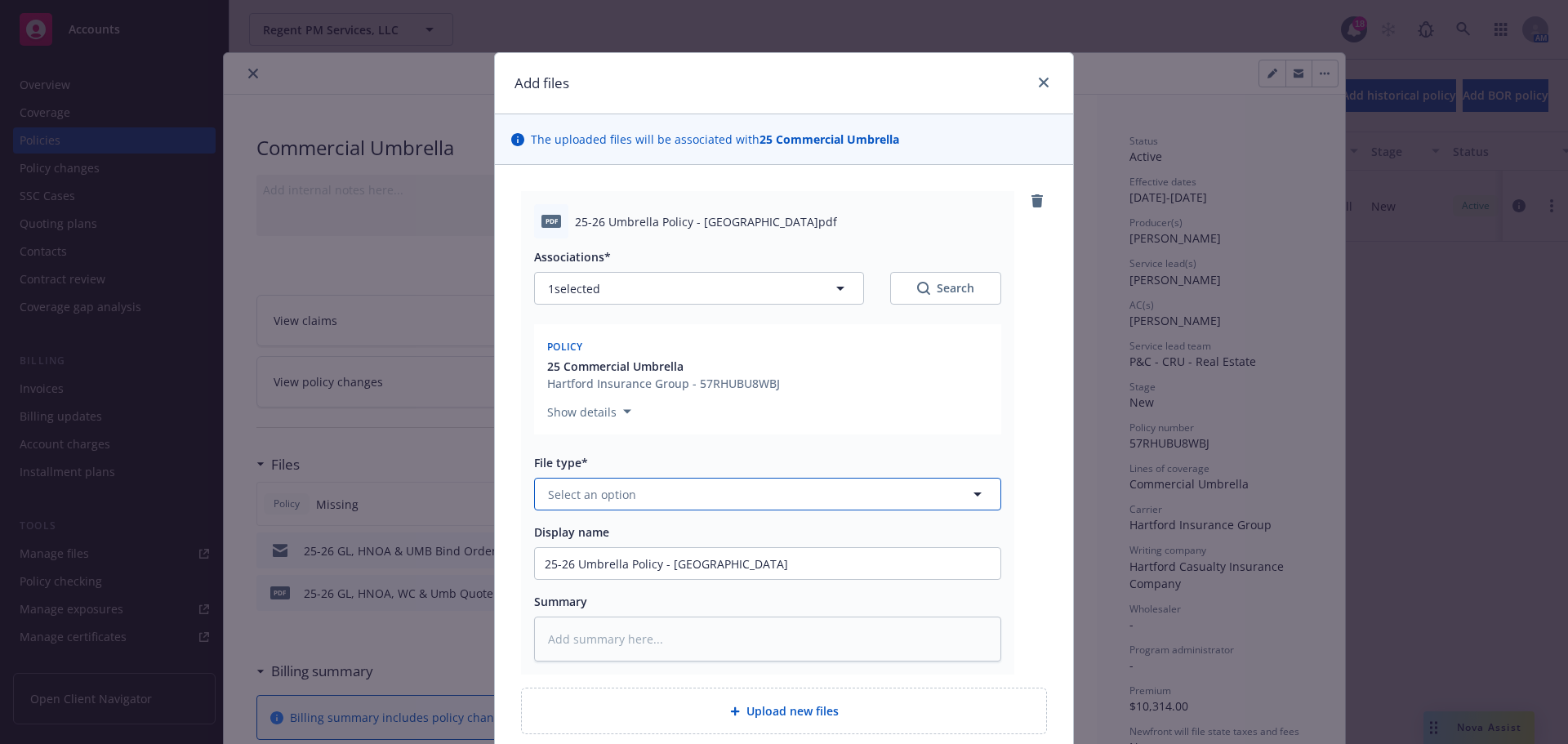
click at [680, 500] on button "Select an option" at bounding box center [768, 495] width 467 height 33
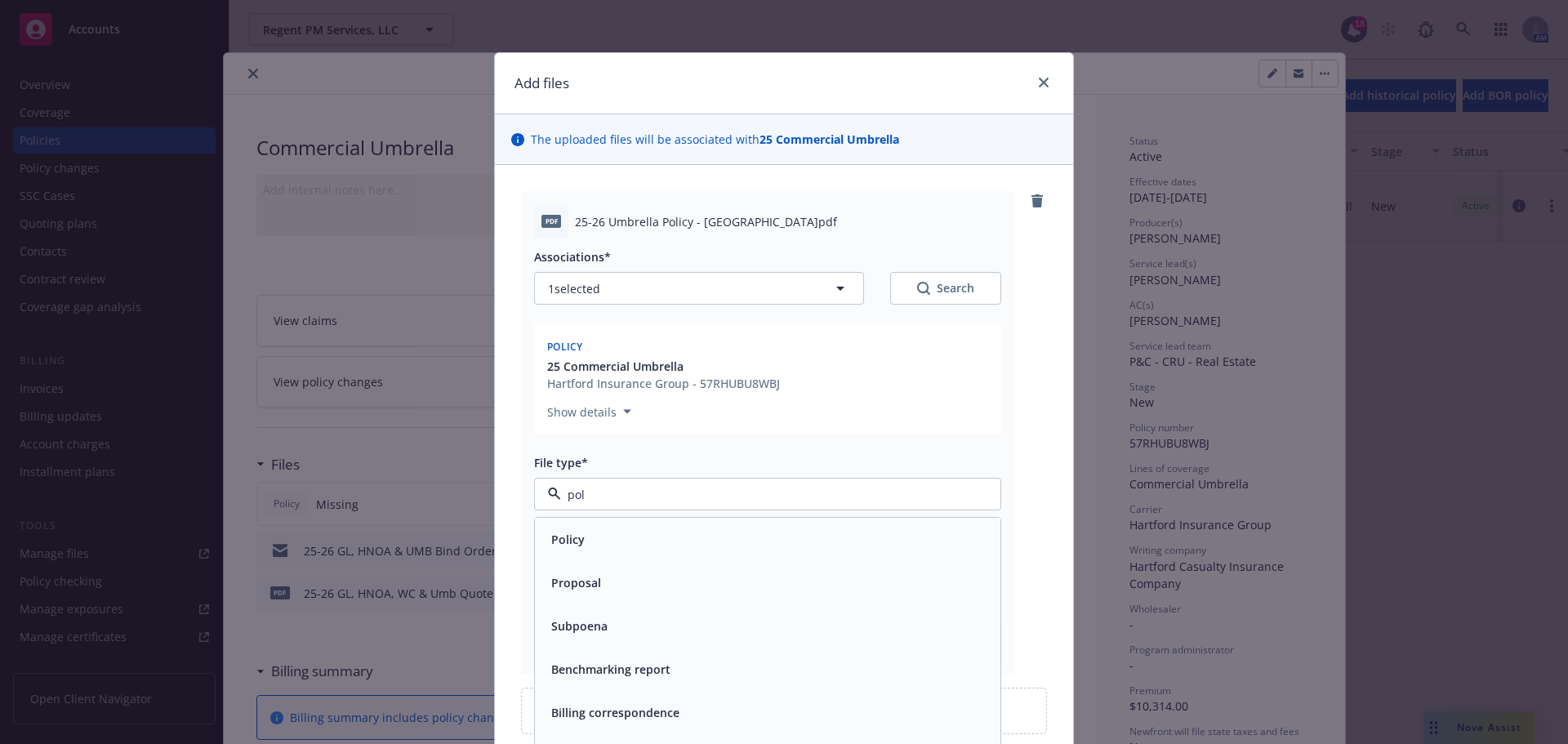
type input "poli"
click at [656, 528] on div "Policy" at bounding box center [768, 539] width 446 height 24
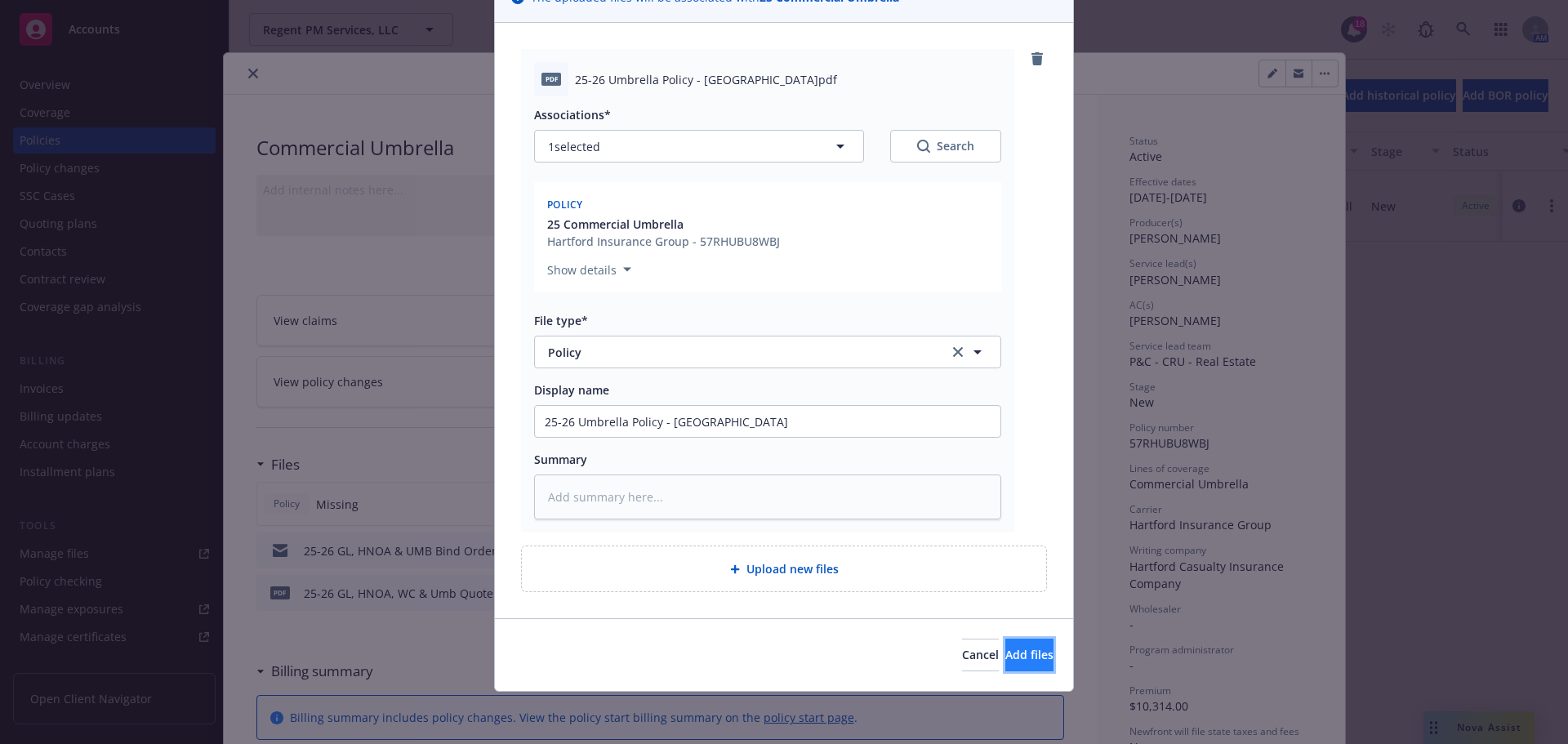
click at [1006, 652] on span "Add files" at bounding box center [1030, 654] width 48 height 16
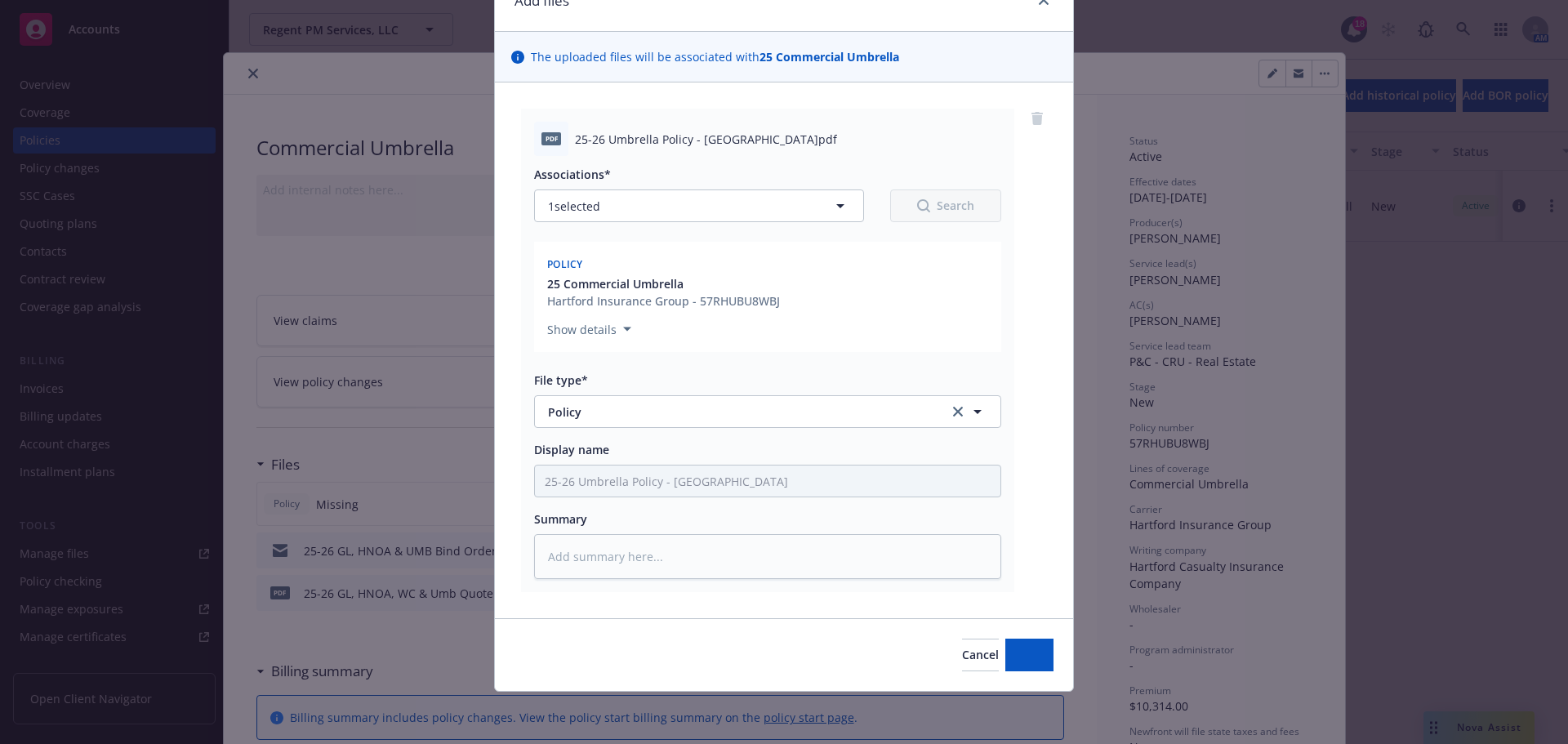
type textarea "x"
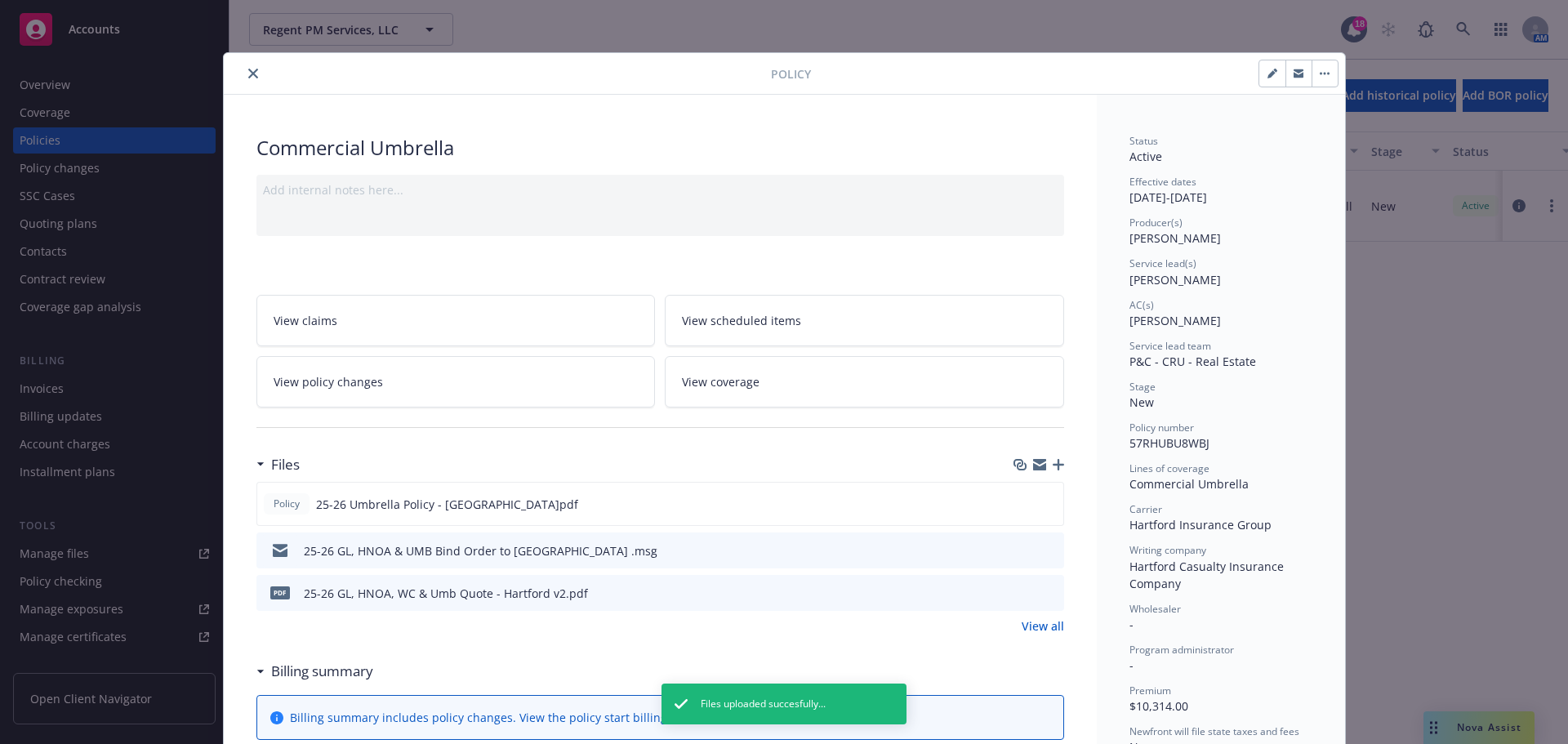
click at [249, 76] on icon "close" at bounding box center [253, 73] width 10 height 10
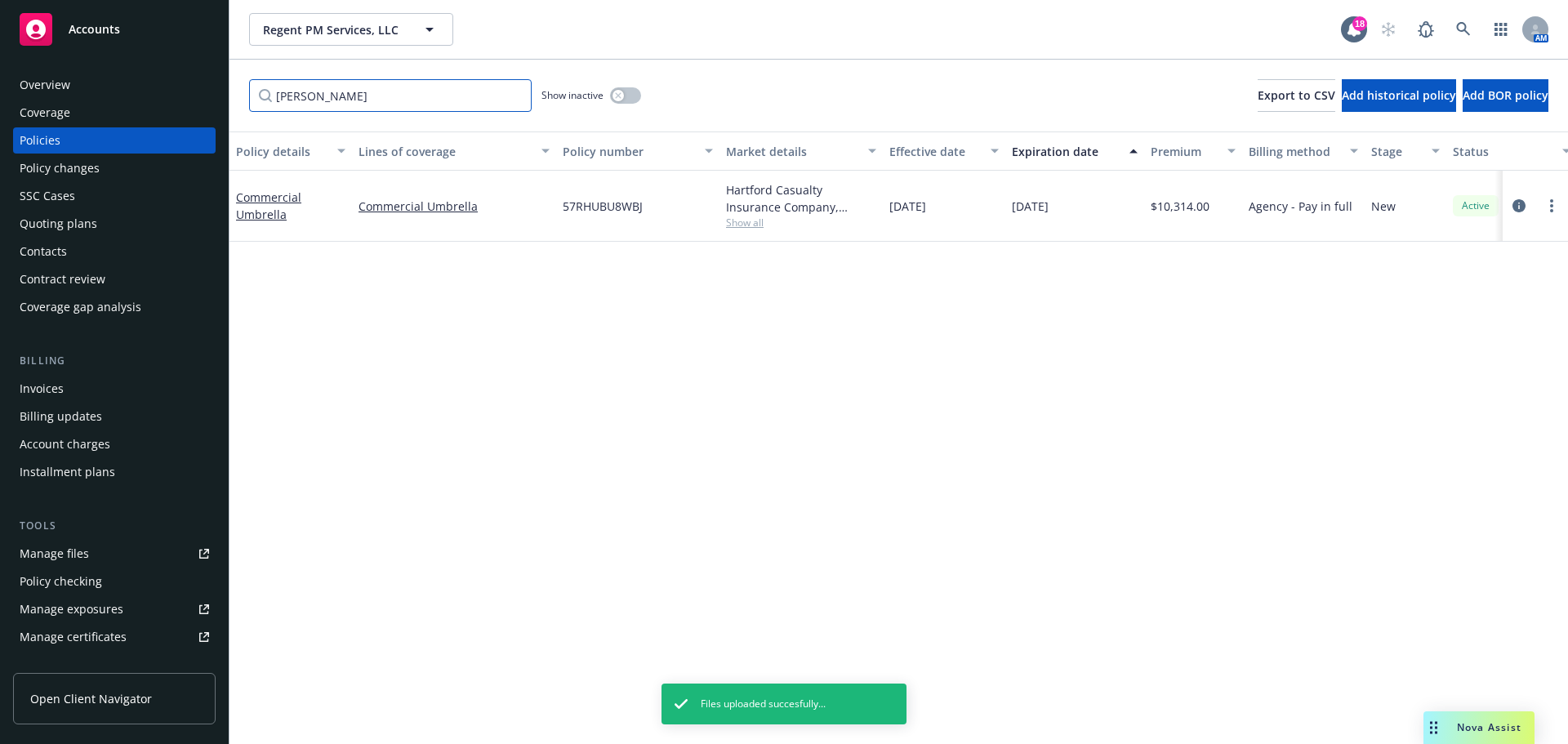
drag, startPoint x: 383, startPoint y: 100, endPoint x: 137, endPoint y: 97, distance: 246.0
click at [137, 97] on div "Accounts Overview Coverage Policies Policy changes SSC Cases Quoting plans Cont…" at bounding box center [784, 372] width 1568 height 744
type input "worker"
click at [1516, 205] on icon "circleInformation" at bounding box center [1519, 206] width 13 height 13
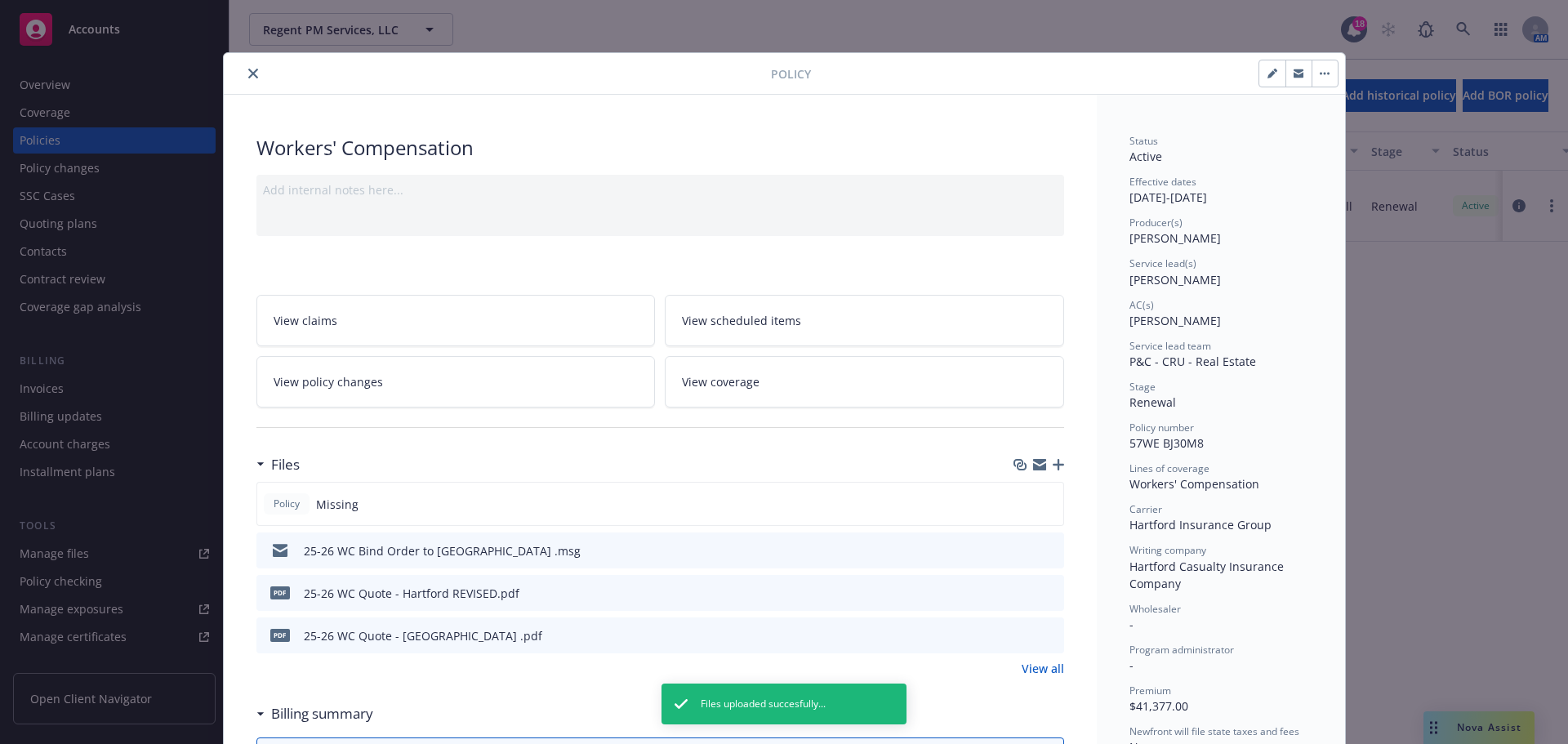
click at [1053, 469] on icon "button" at bounding box center [1059, 465] width 12 height 12
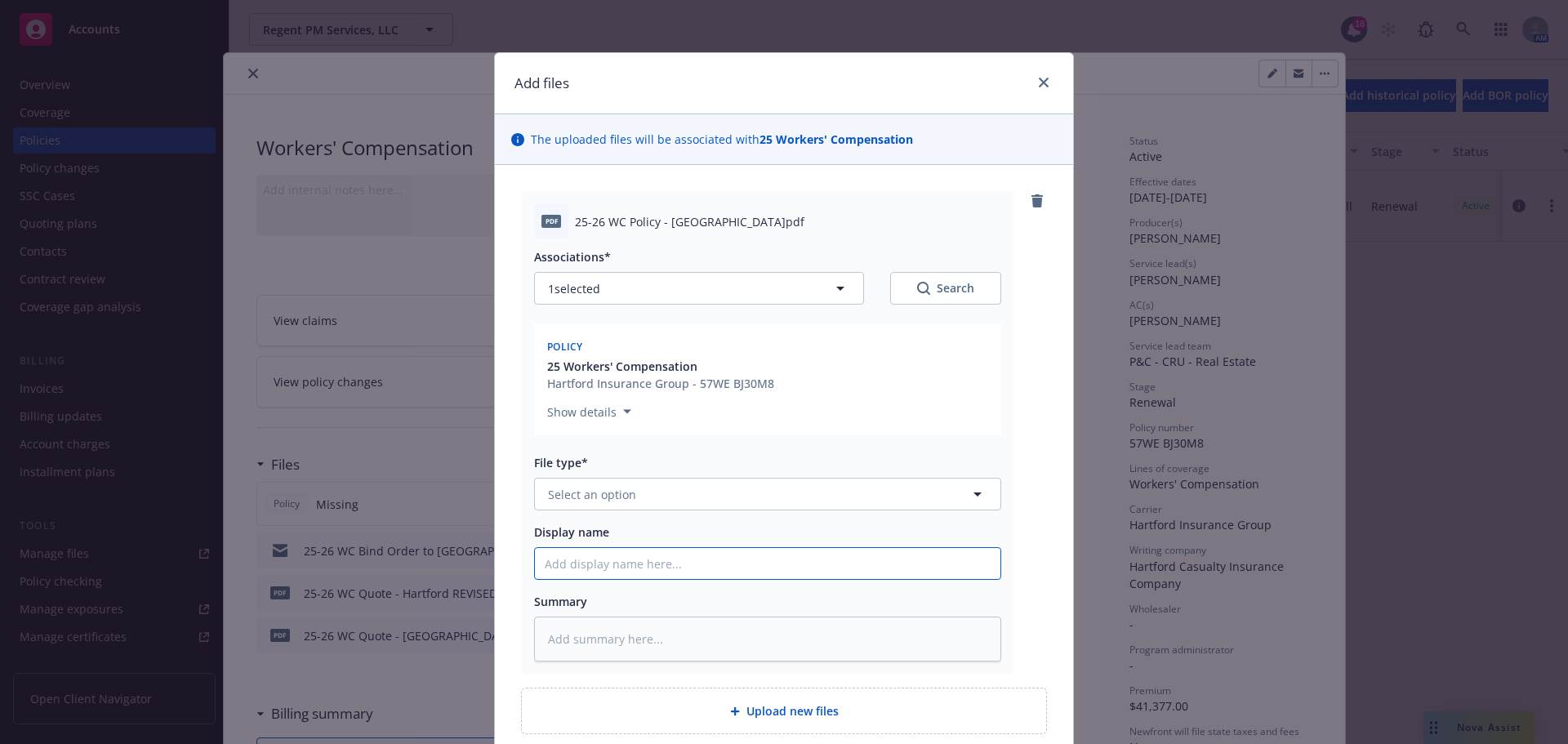
click at [694, 560] on input "Display name" at bounding box center [768, 564] width 466 height 31
paste input "25-26 WC Policy - [GEOGRAPHIC_DATA]"
type textarea "x"
type input "25-26 WC Policy - [GEOGRAPHIC_DATA]"
click at [692, 493] on button "Select an option" at bounding box center [768, 495] width 467 height 33
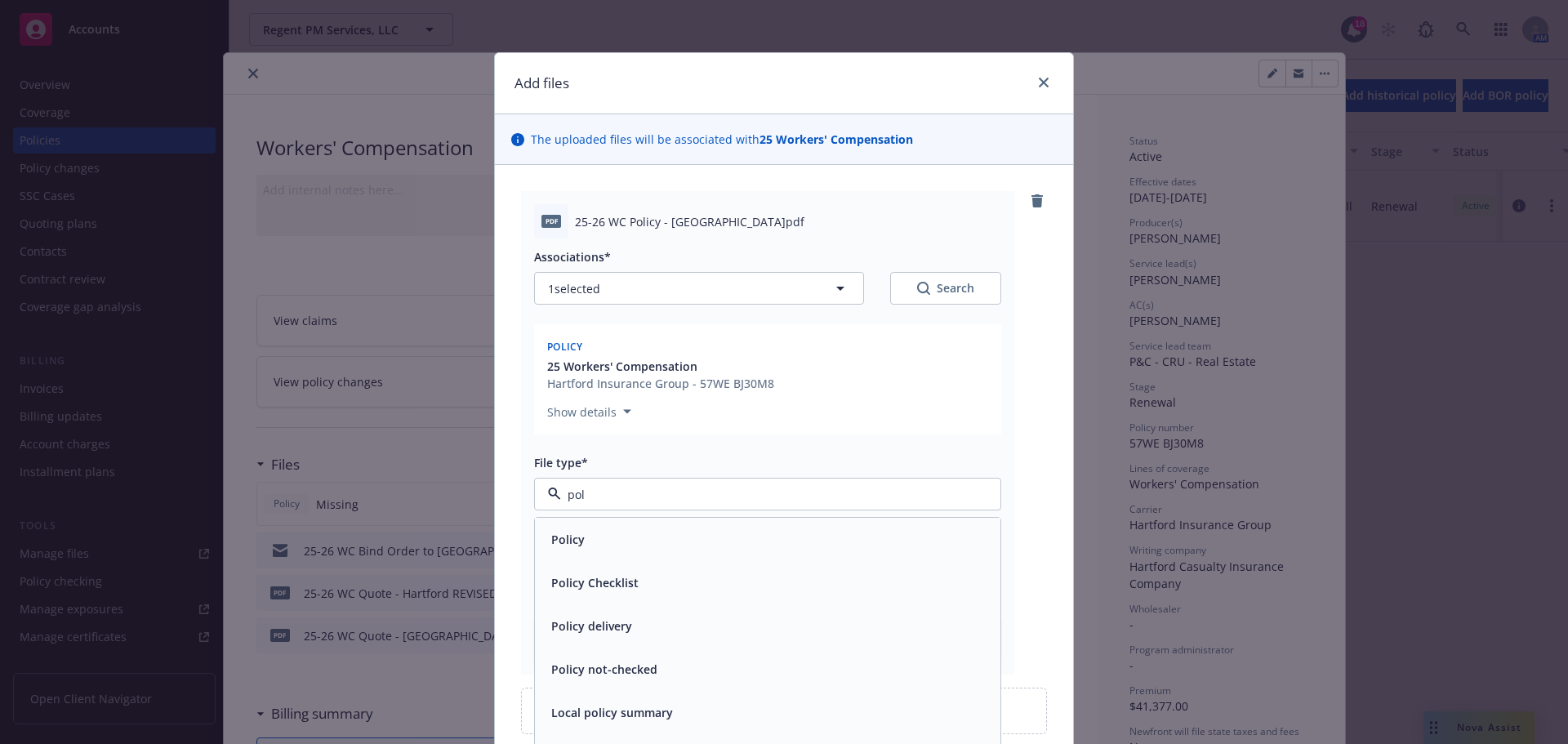
type input "poli"
click at [606, 533] on div "Policy" at bounding box center [768, 539] width 446 height 24
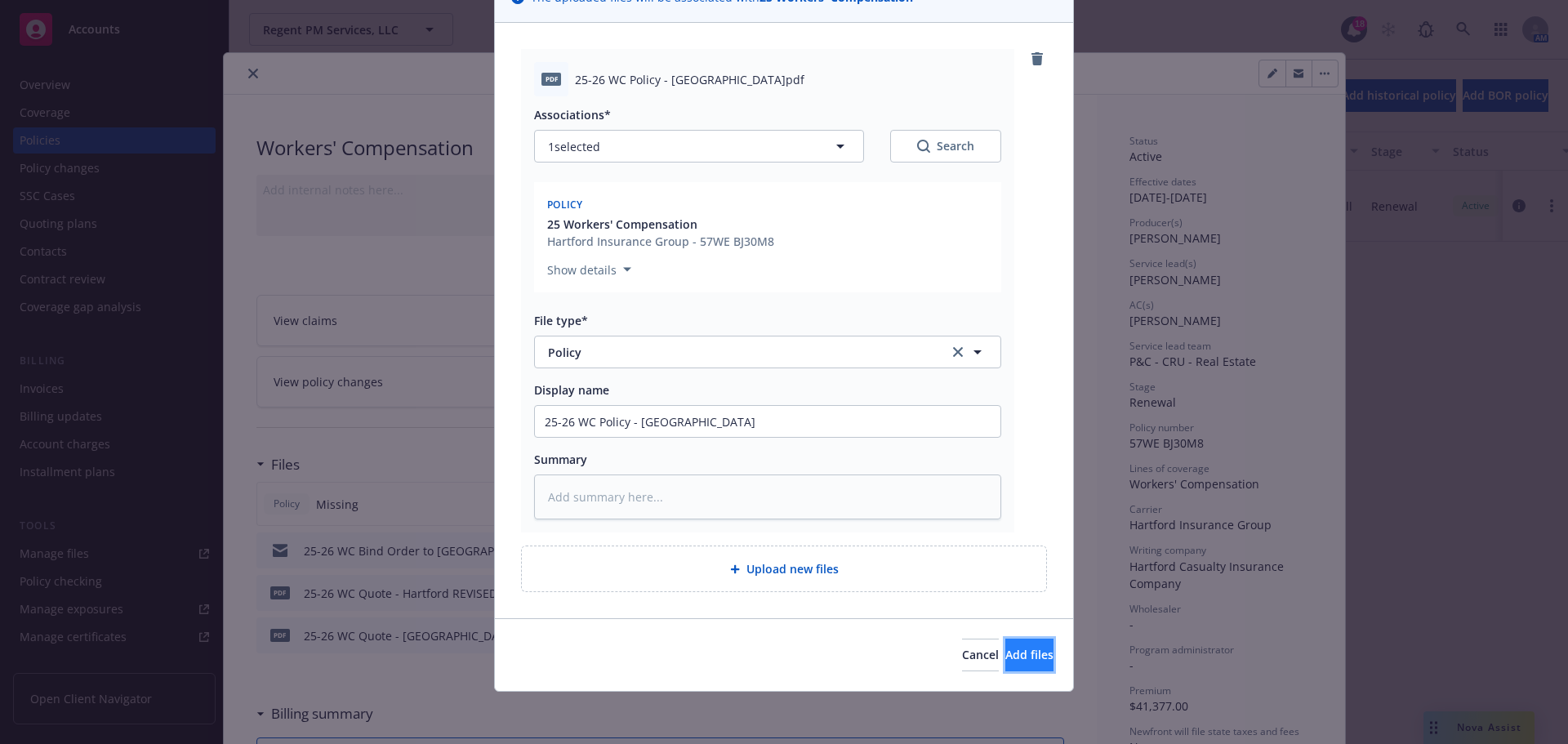
click at [1006, 652] on span "Add files" at bounding box center [1030, 654] width 48 height 16
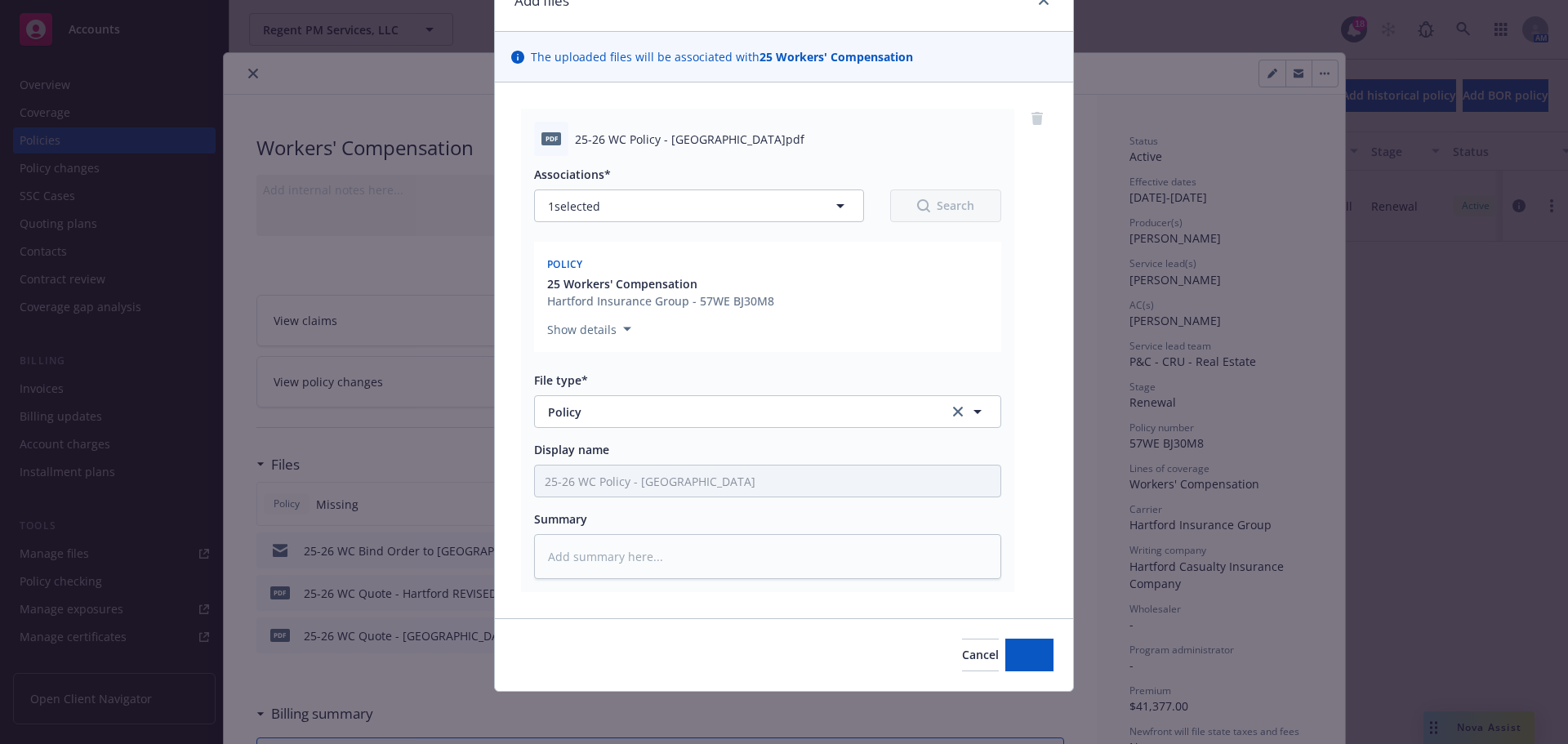
scroll to position [83, 0]
type textarea "x"
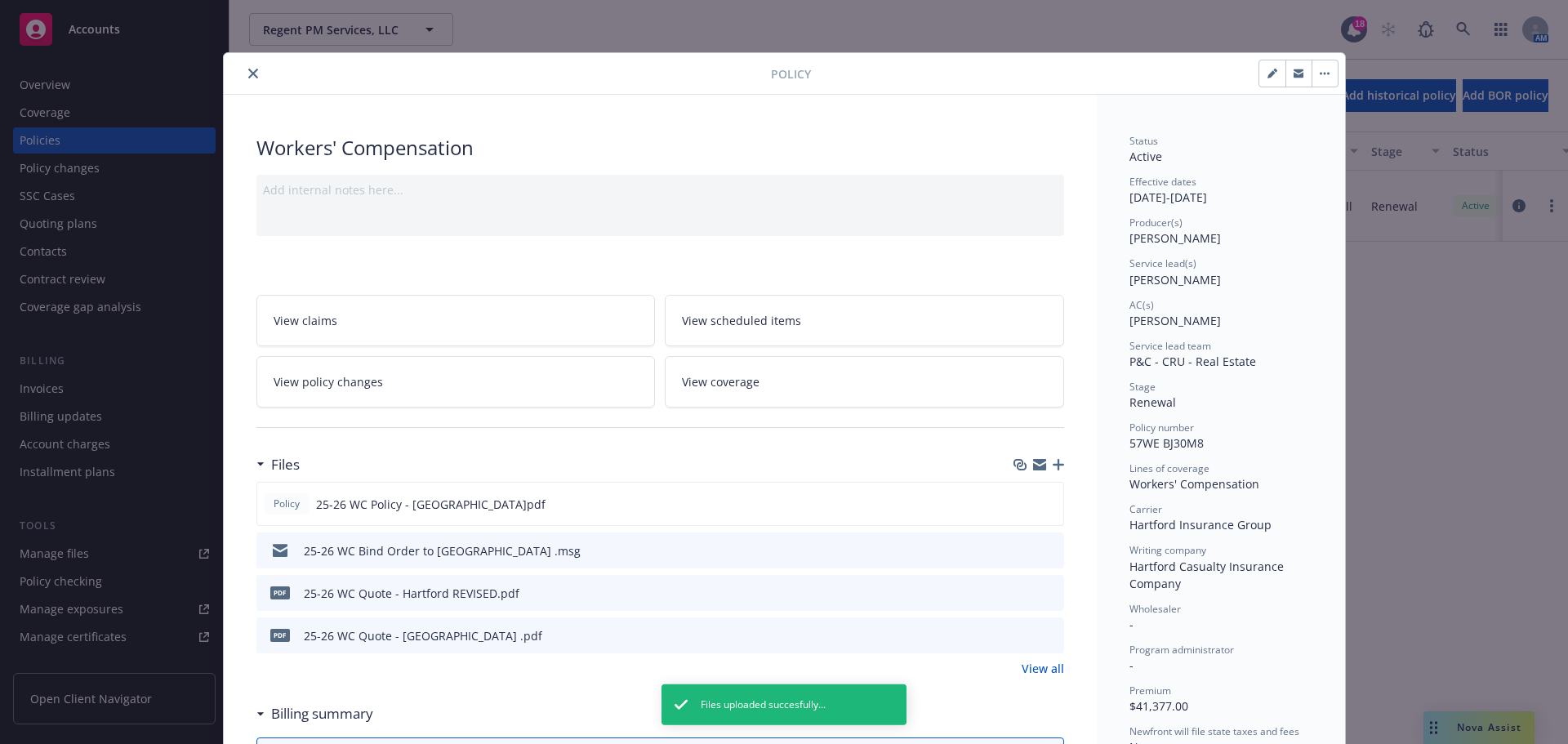
click at [249, 71] on icon "close" at bounding box center [253, 73] width 10 height 10
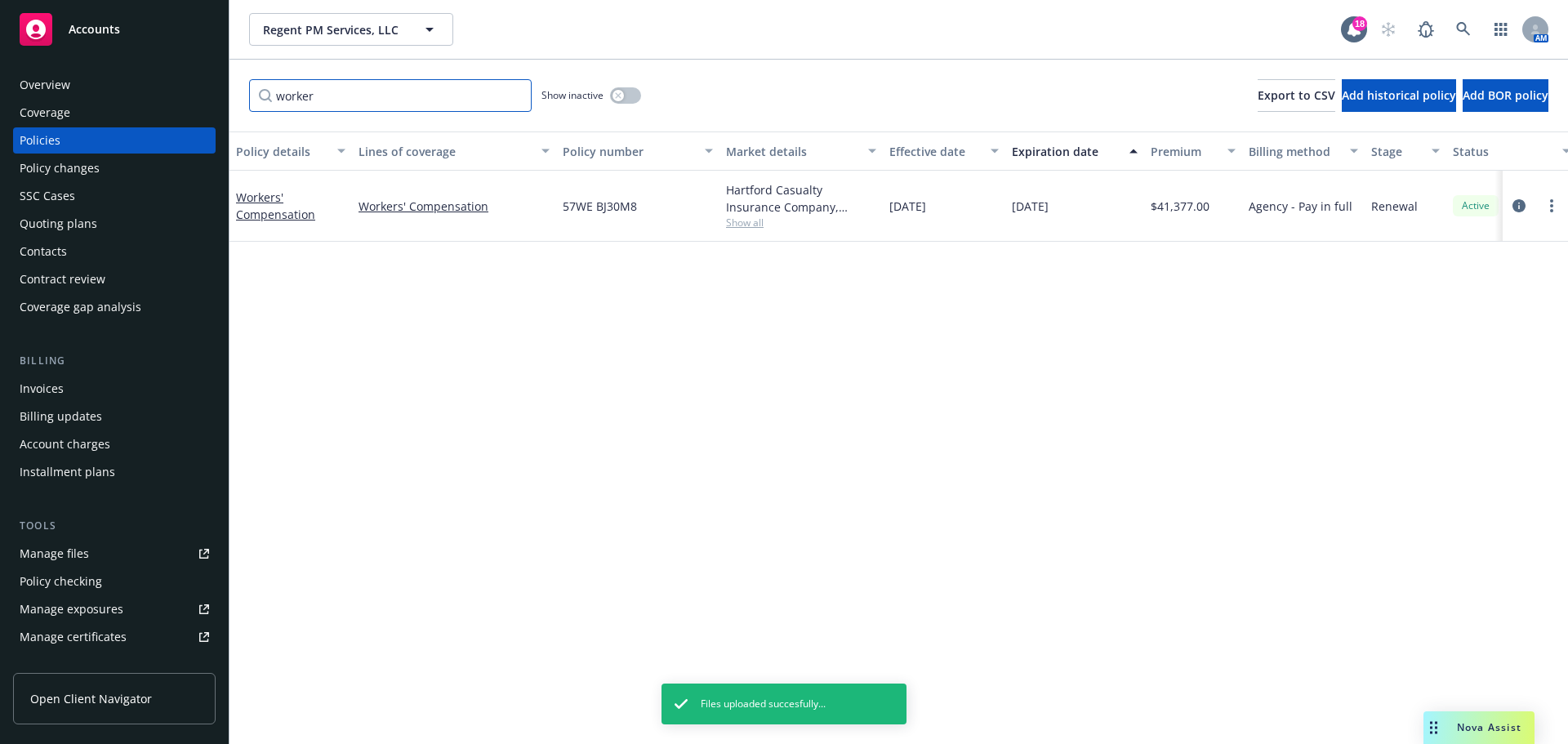
drag, startPoint x: 385, startPoint y: 88, endPoint x: 142, endPoint y: 62, distance: 244.4
click at [142, 62] on div "Accounts Overview Coverage Policies Policy changes SSC Cases Quoting plans Cont…" at bounding box center [784, 372] width 1568 height 744
type input "exe"
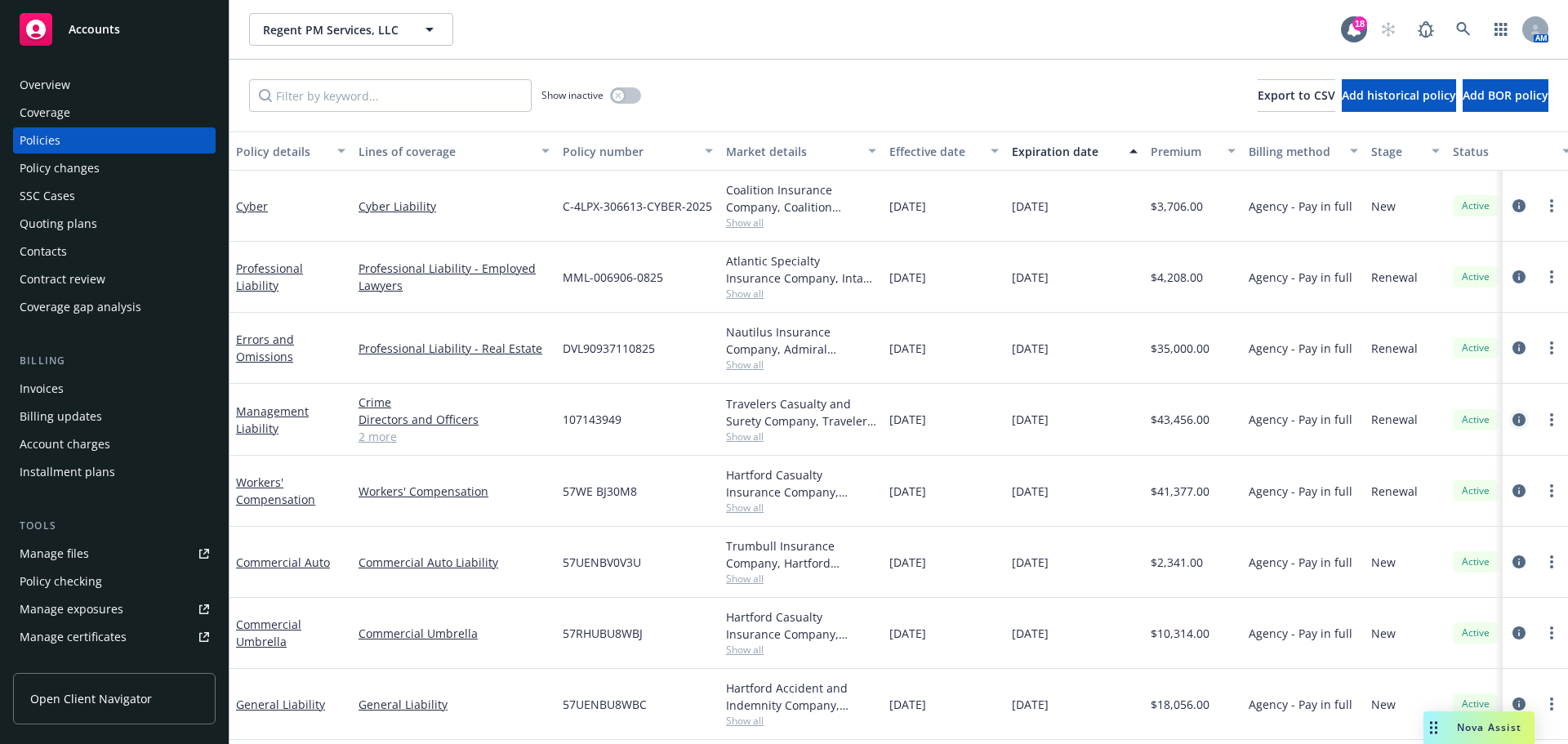
click at [1513, 421] on icon "circleInformation" at bounding box center [1519, 420] width 13 height 13
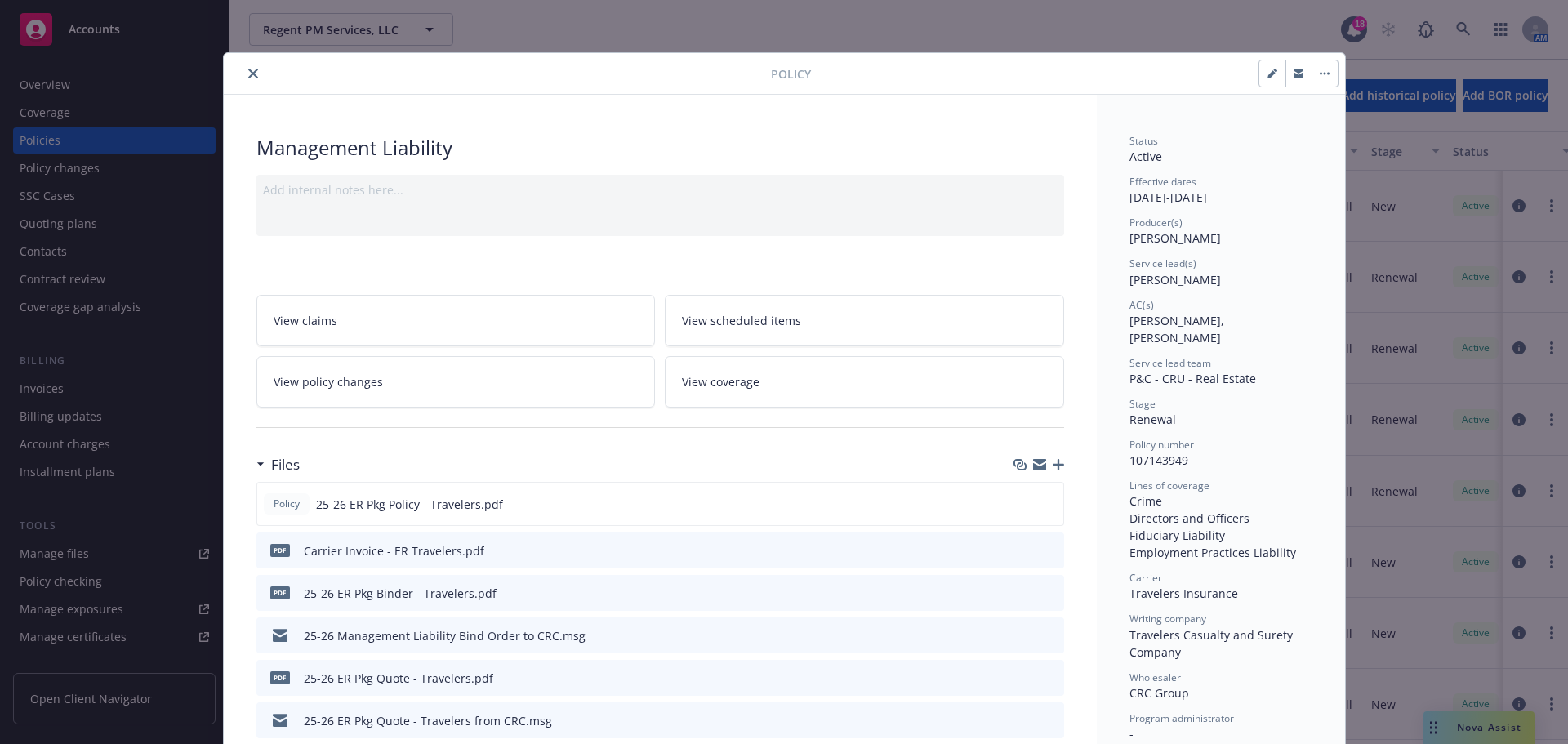
click at [252, 74] on button "close" at bounding box center [253, 73] width 20 height 20
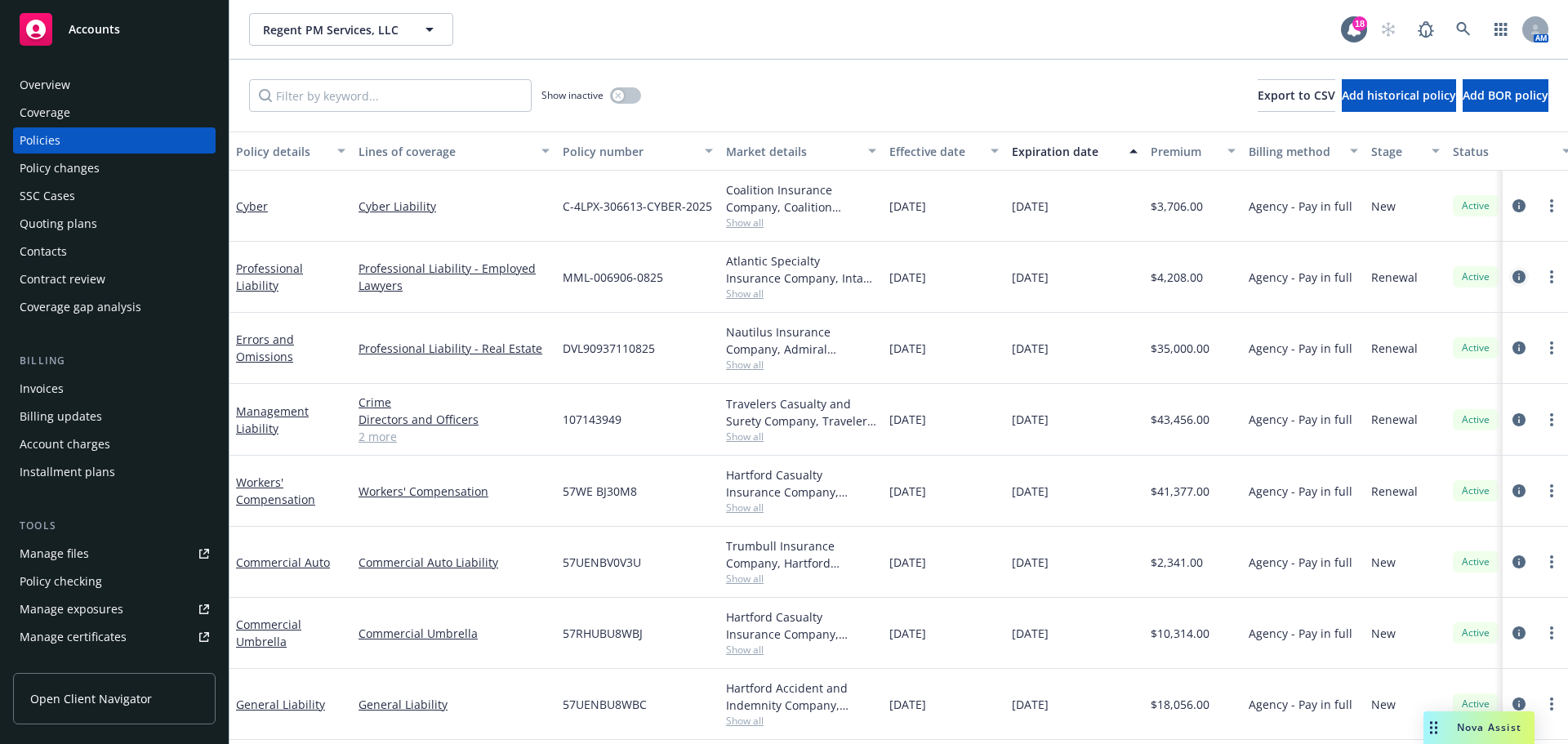
click at [1513, 274] on icon "circleInformation" at bounding box center [1519, 277] width 13 height 13
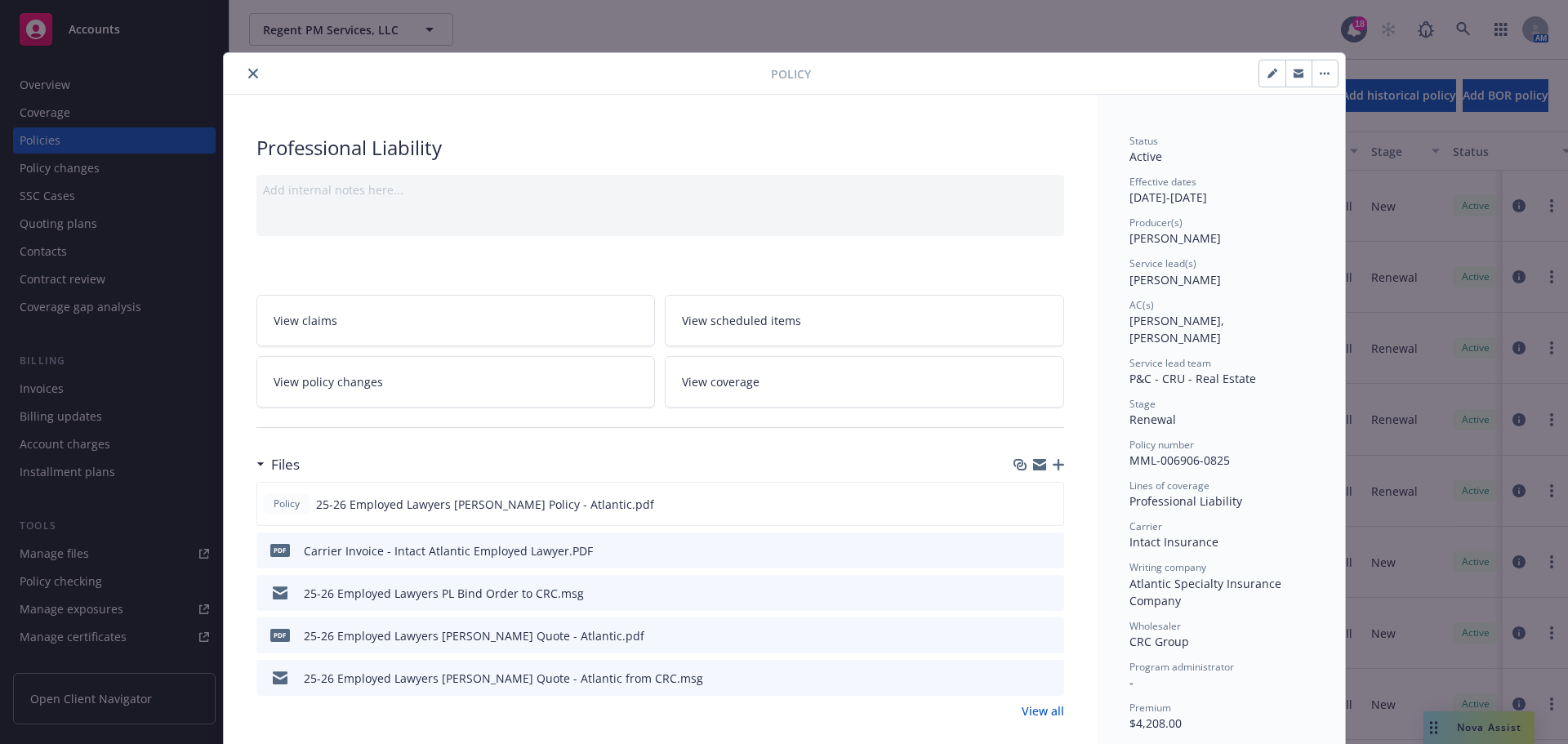
click at [249, 72] on icon "close" at bounding box center [253, 73] width 10 height 10
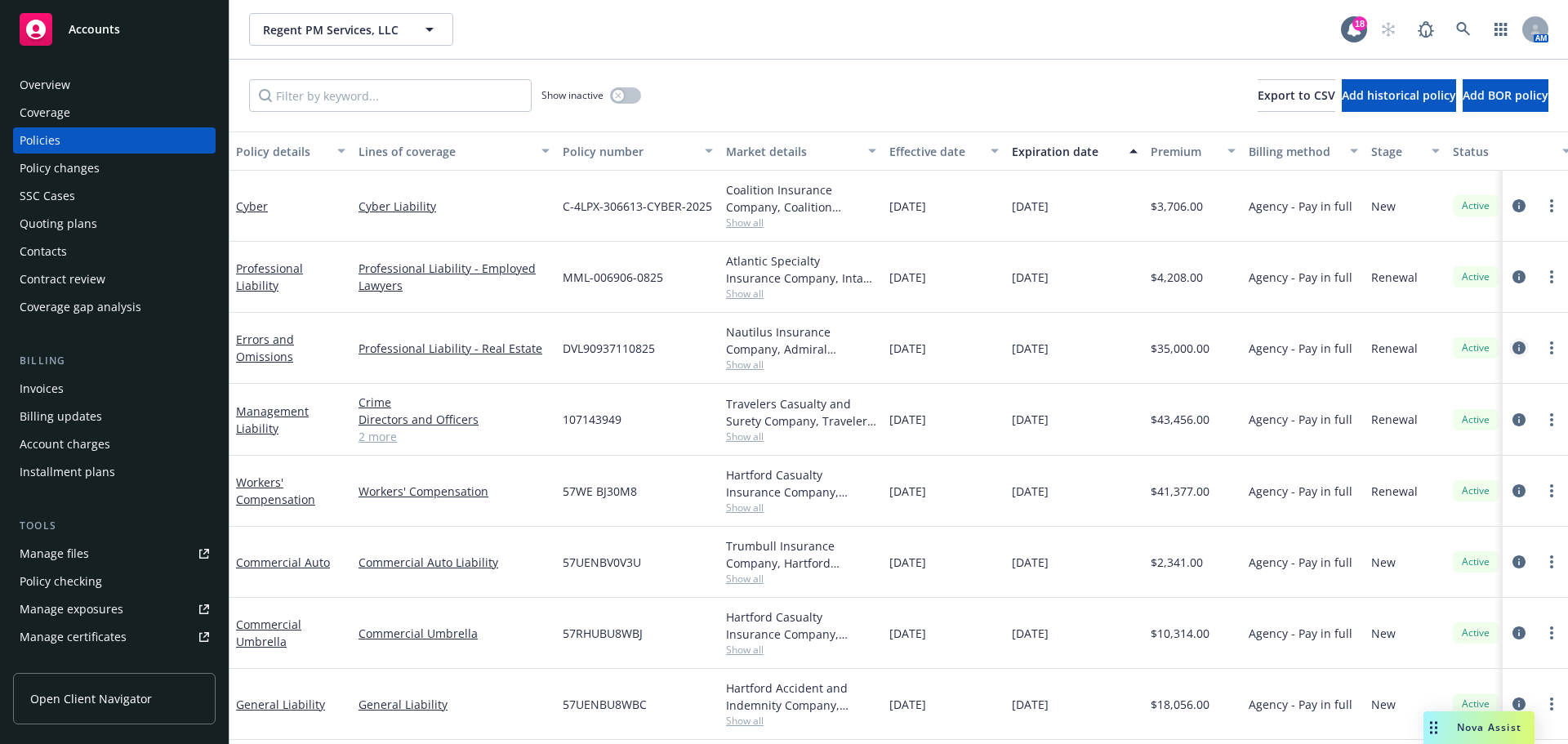
click at [1513, 344] on icon "circleInformation" at bounding box center [1519, 348] width 13 height 13
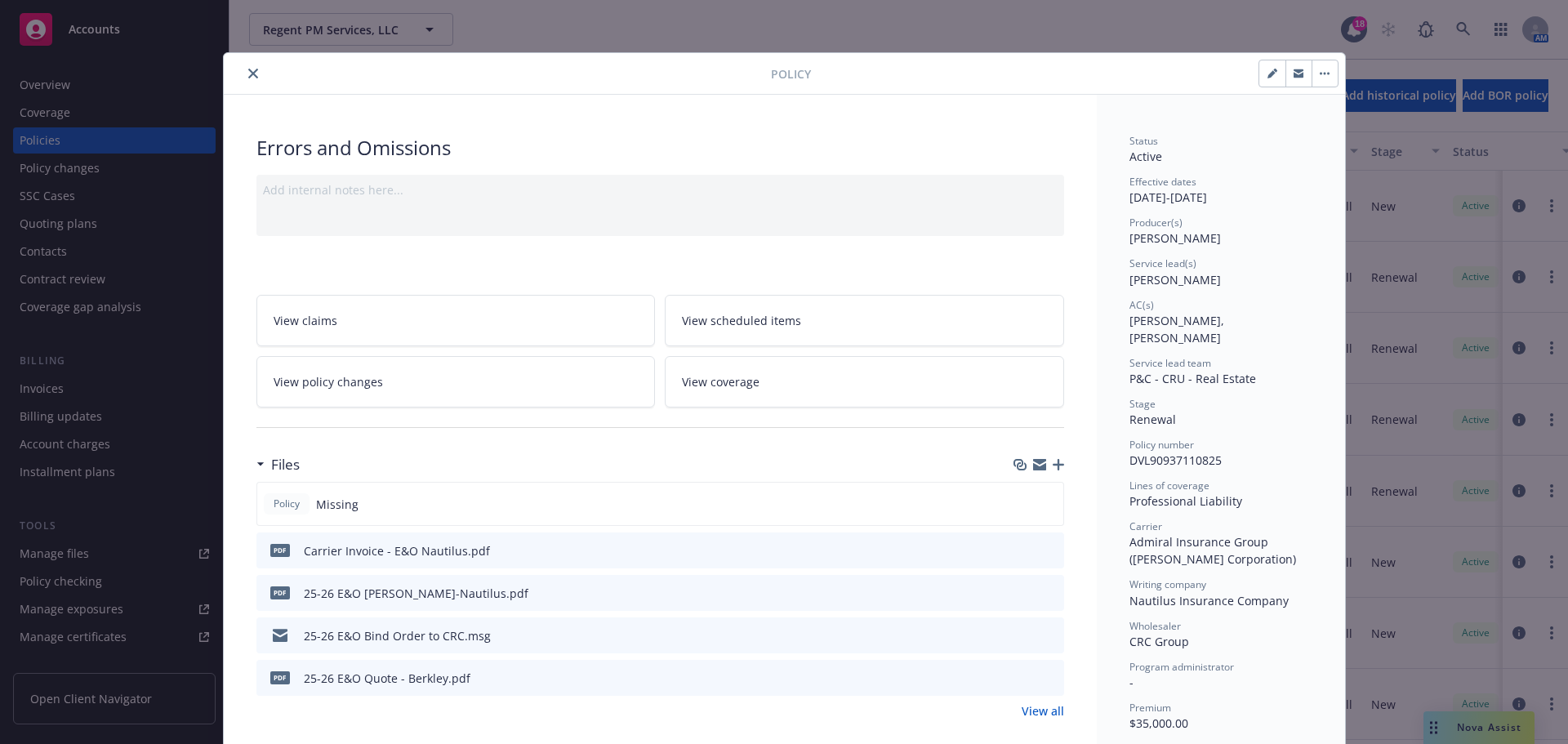
click at [245, 66] on button "close" at bounding box center [253, 73] width 20 height 20
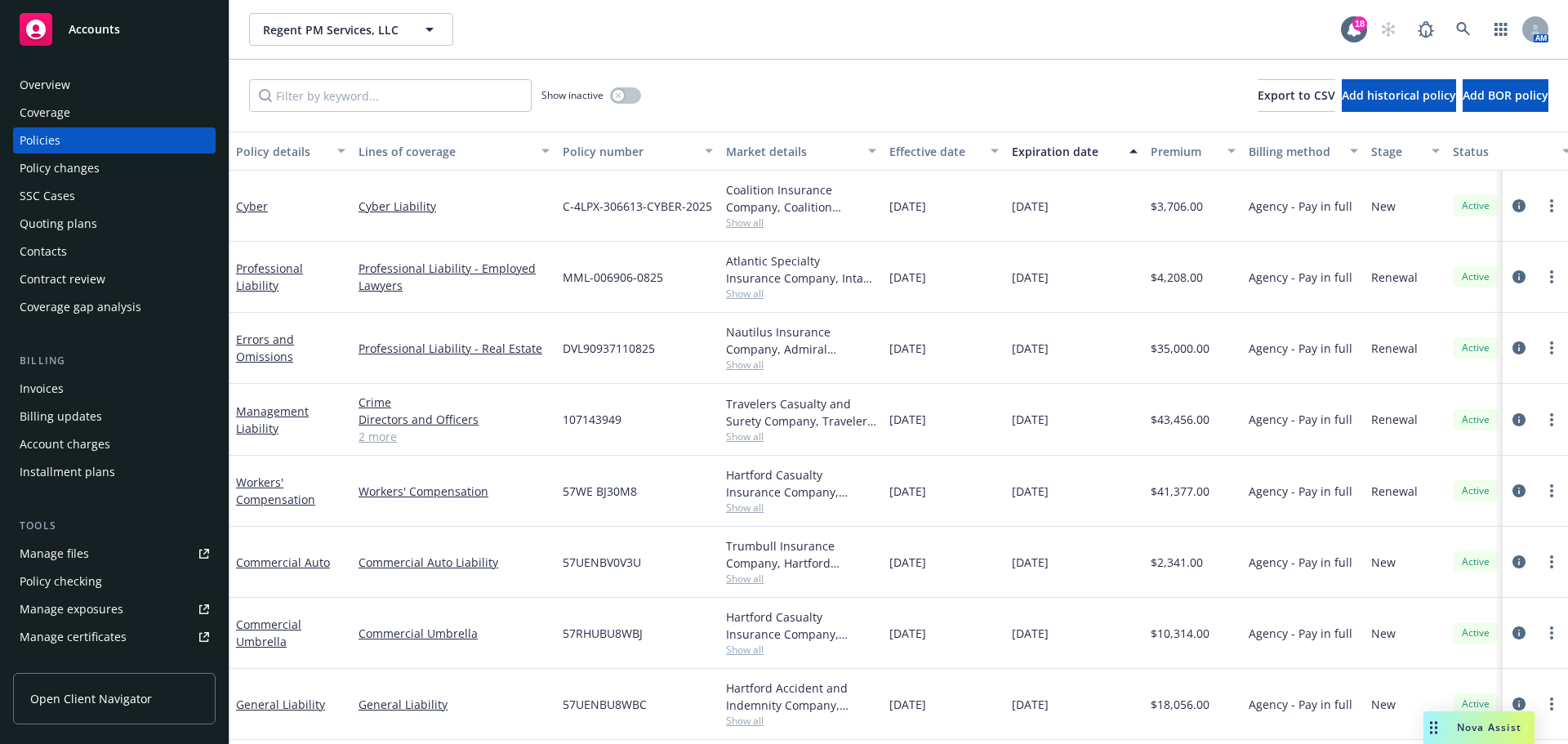
click at [1471, 728] on span "Nova Assist" at bounding box center [1490, 727] width 64 height 14
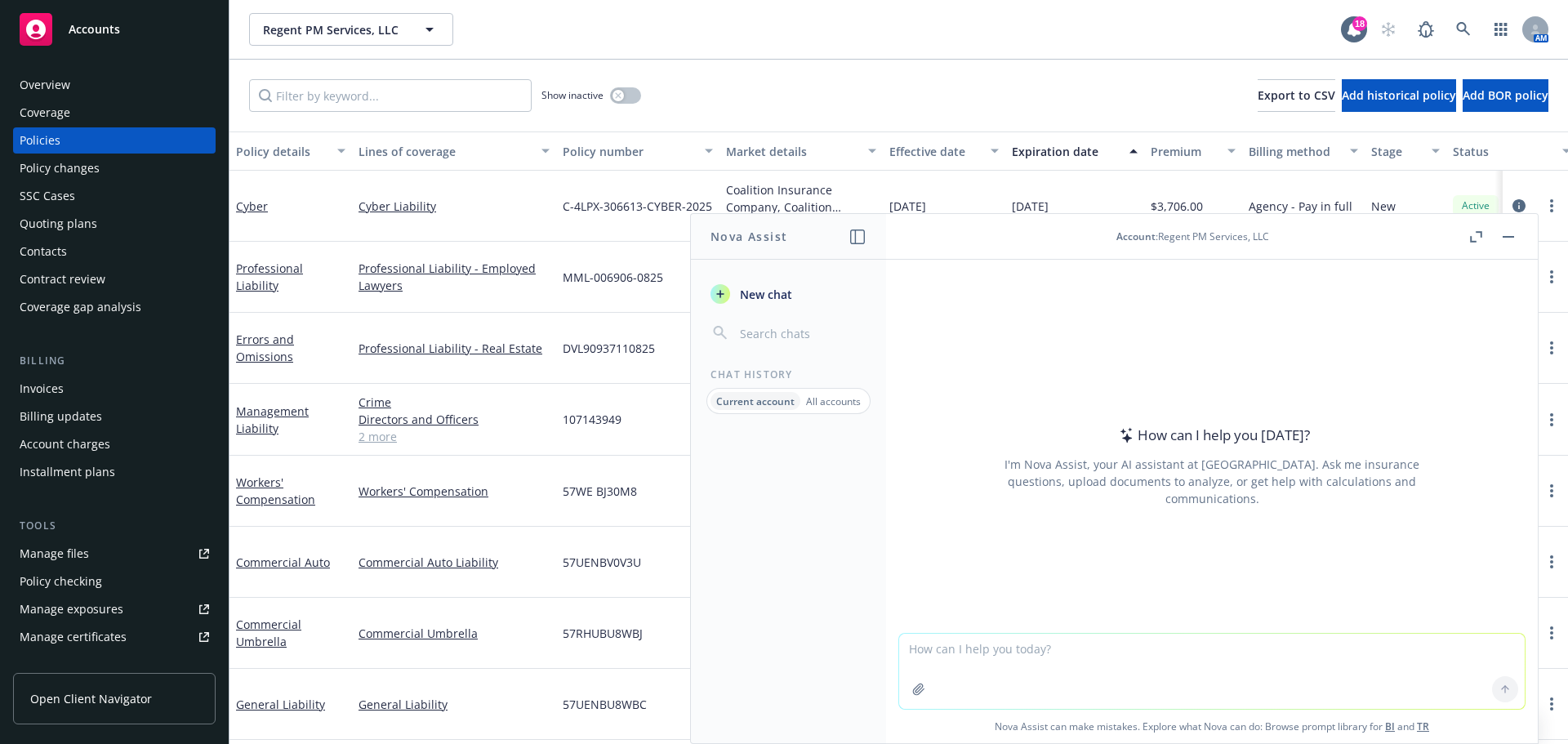
click at [1101, 653] on textarea at bounding box center [1212, 671] width 626 height 75
type textarea "What does Annual Aggregate Retention mean"
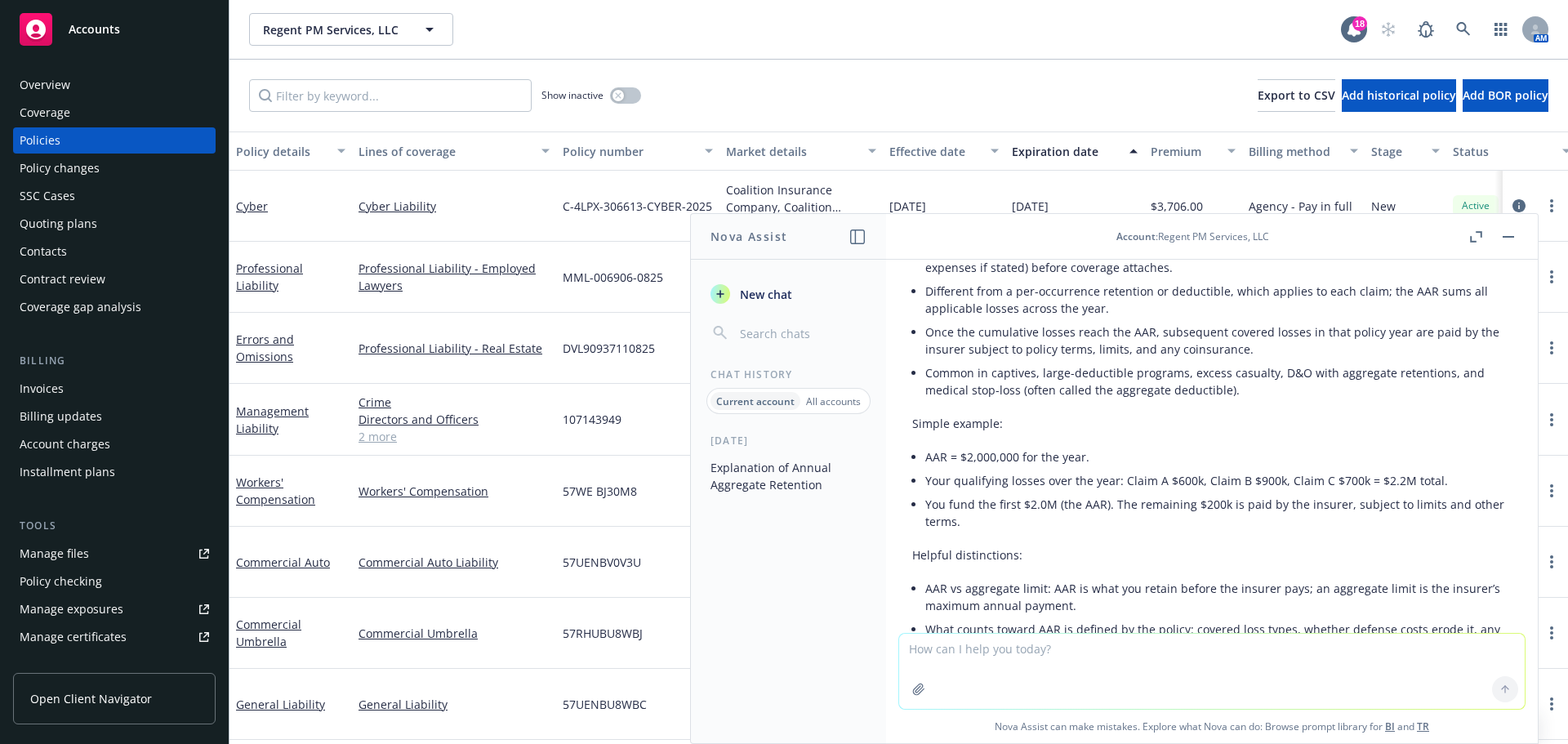
scroll to position [327, 0]
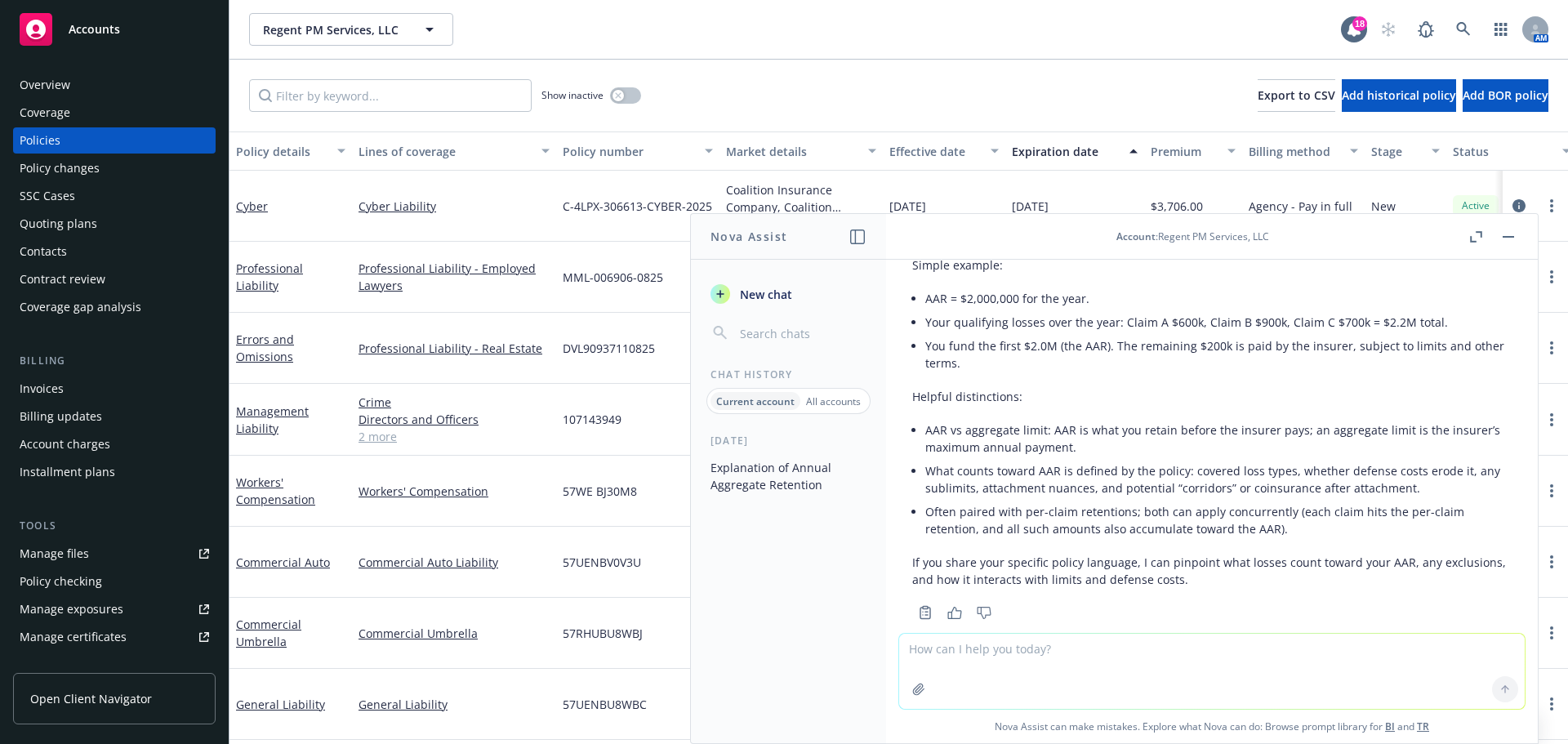
click at [1187, 668] on textarea at bounding box center [1212, 671] width 626 height 75
type textarea "How is this different than occurence lead deductible"
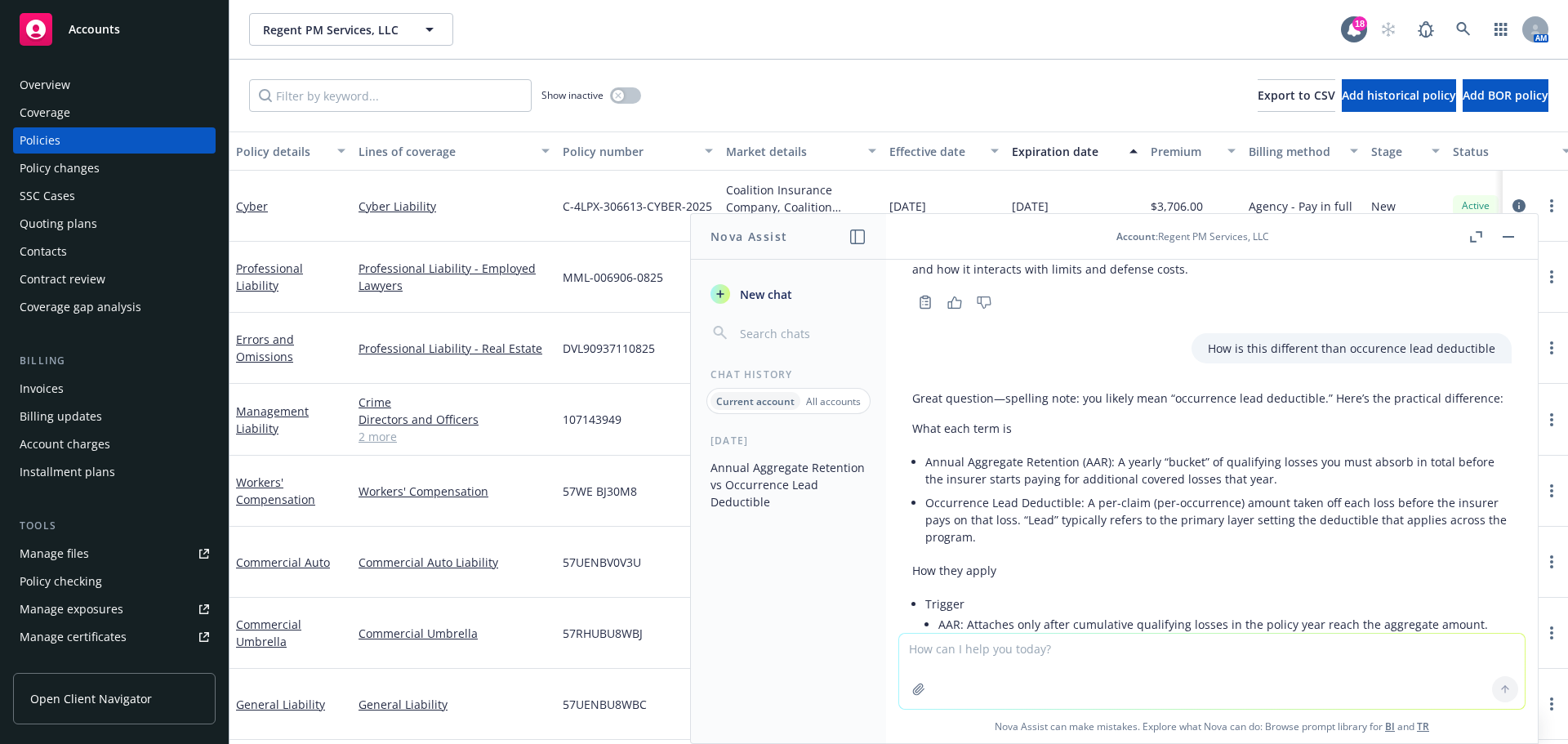
scroll to position [719, 0]
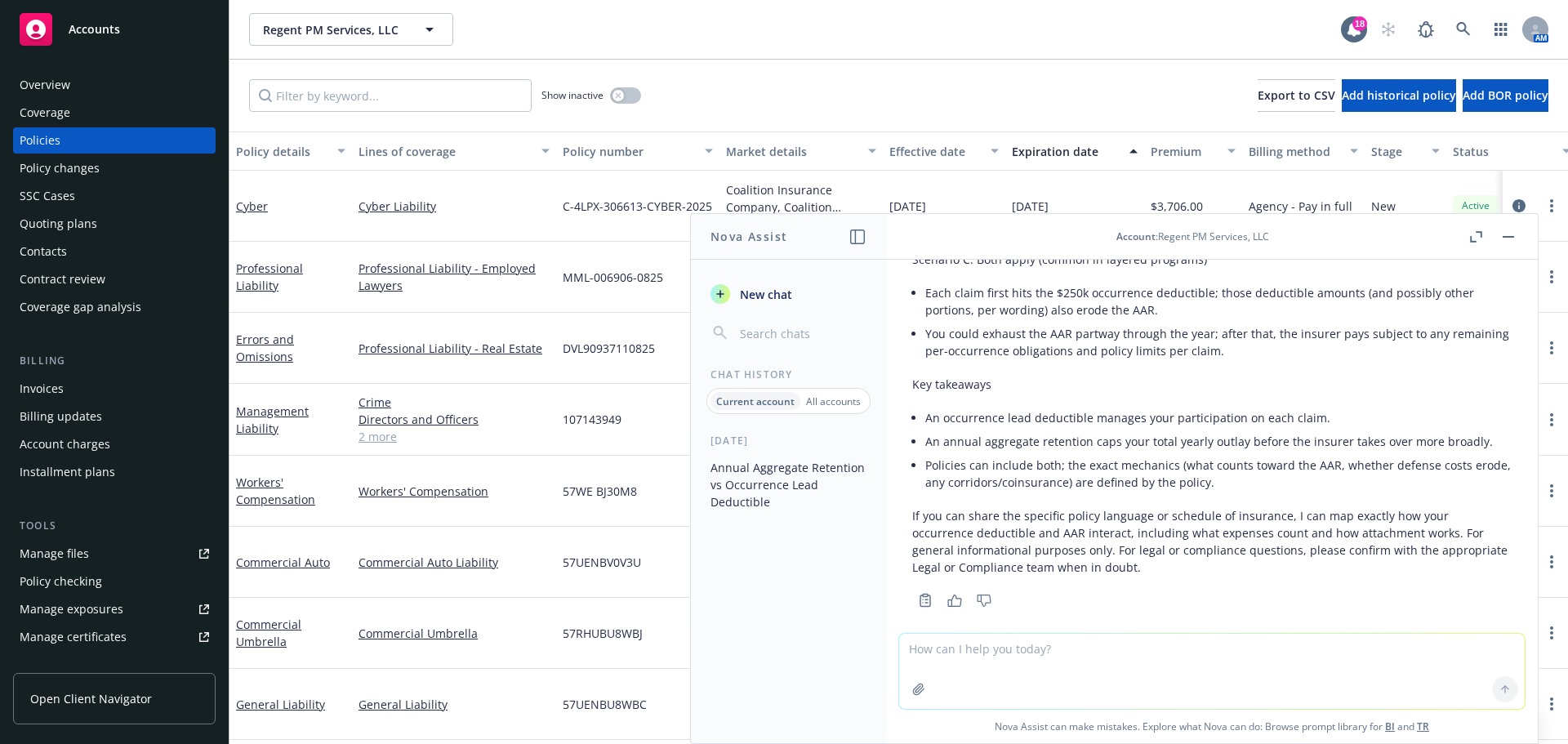
scroll to position [1699, 0]
